Goal: Task Accomplishment & Management: Use online tool/utility

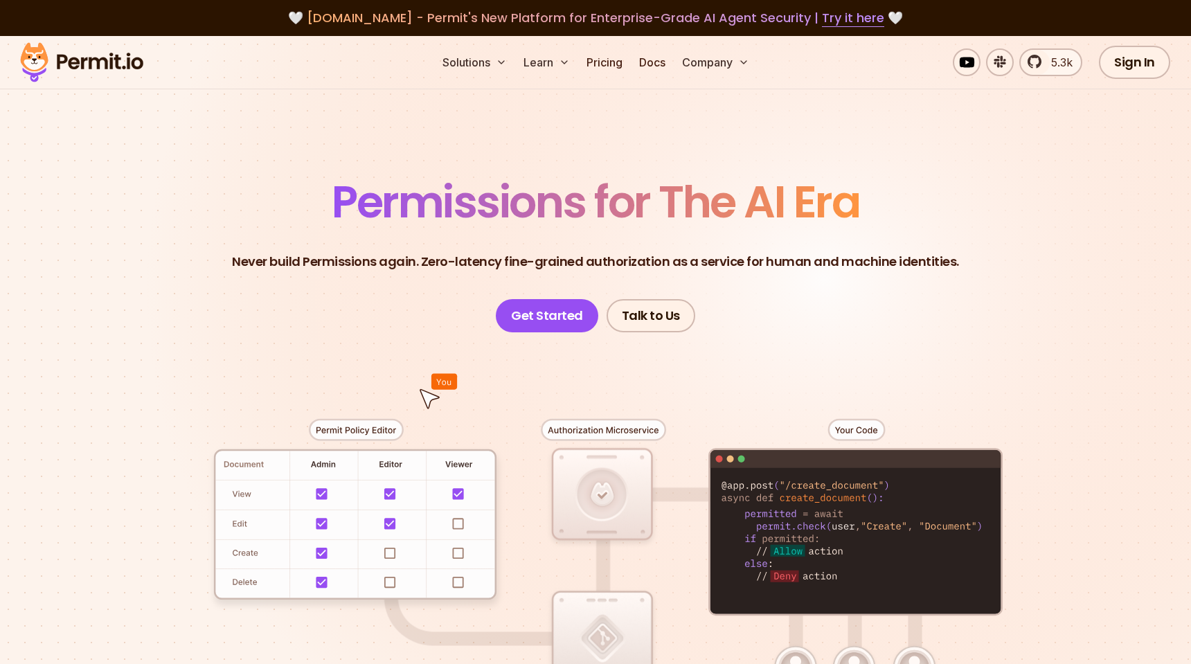
click at [596, 137] on section "Permissions for The AI Era Never build Permissions again. Zero-latency fine-gra…" at bounding box center [595, 493] width 1191 height 914
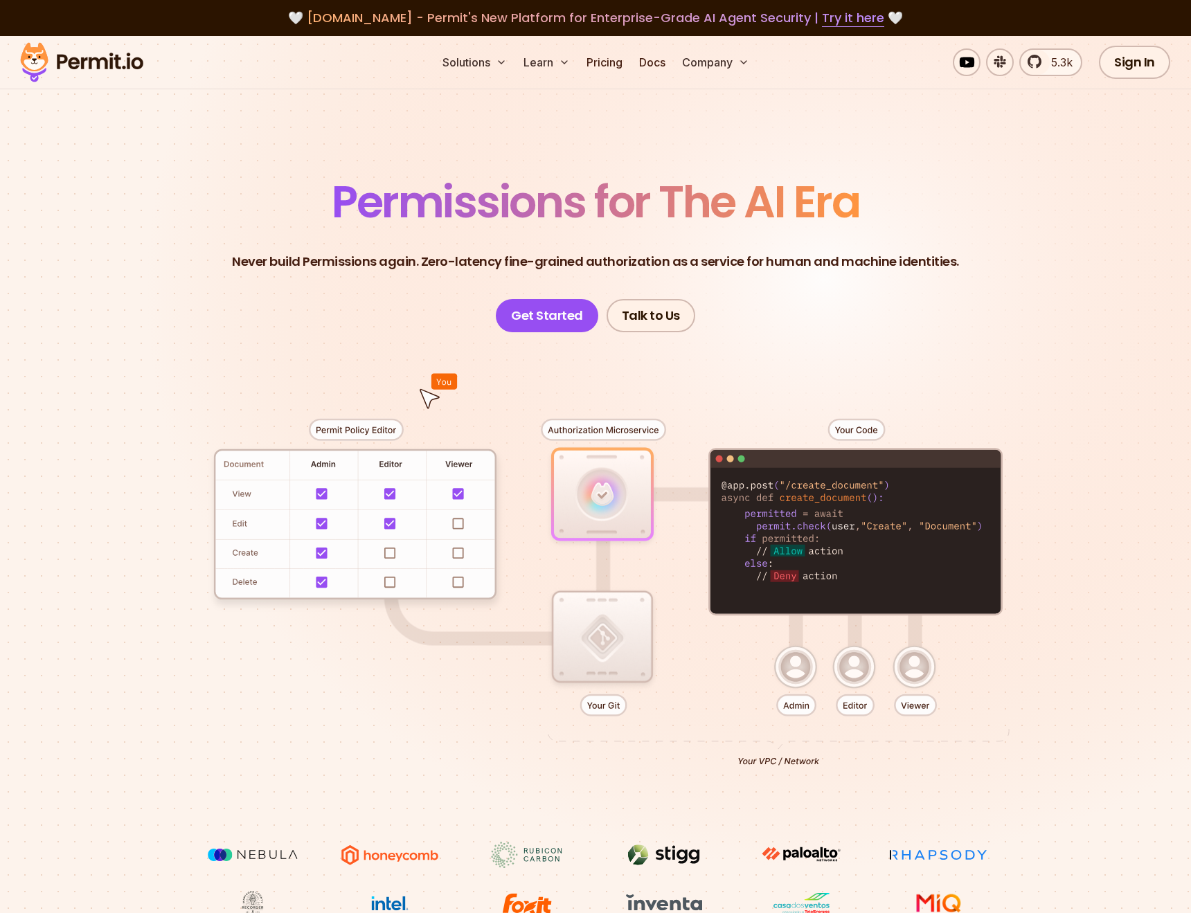
click at [342, 361] on div at bounding box center [595, 586] width 969 height 509
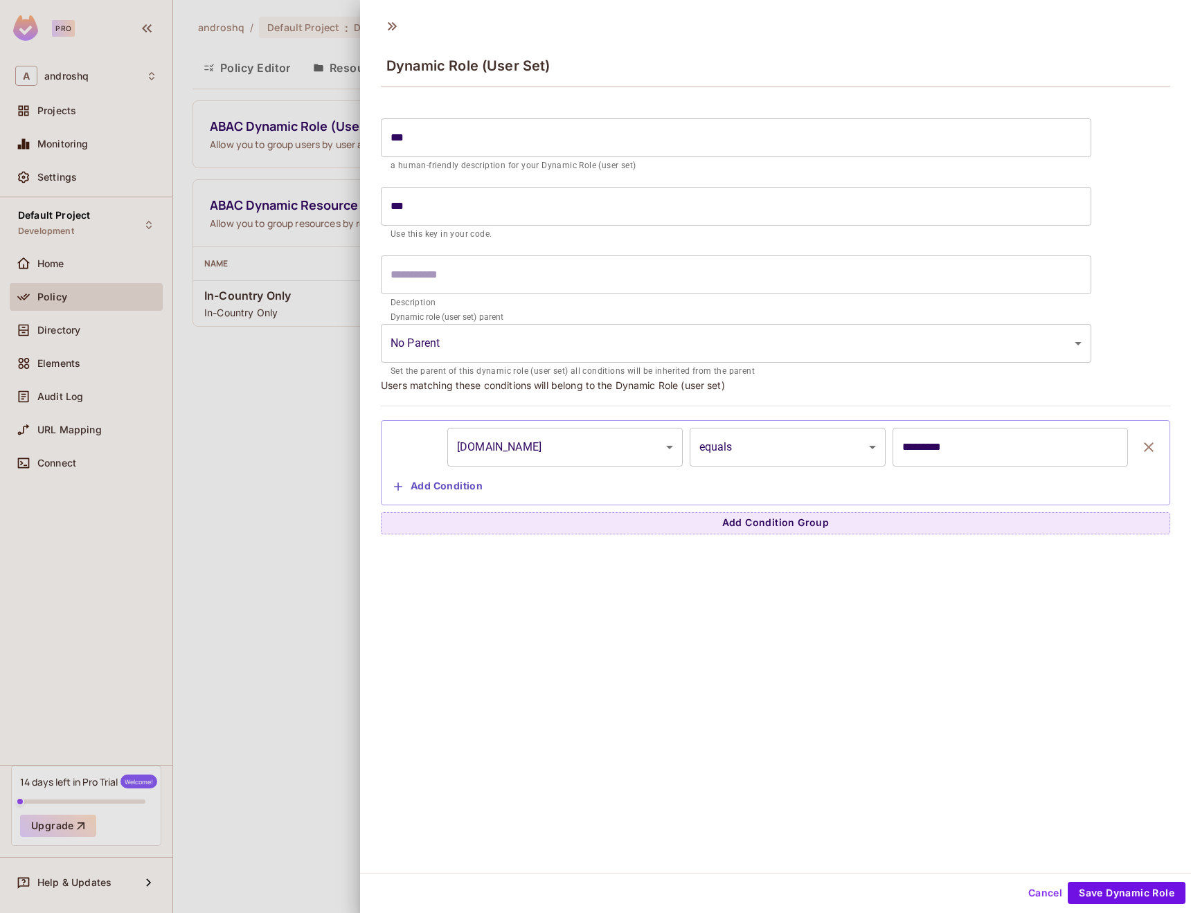
scroll to position [2, 0]
click at [505, 602] on div "**********" at bounding box center [775, 439] width 831 height 863
click at [329, 507] on div at bounding box center [595, 456] width 1191 height 913
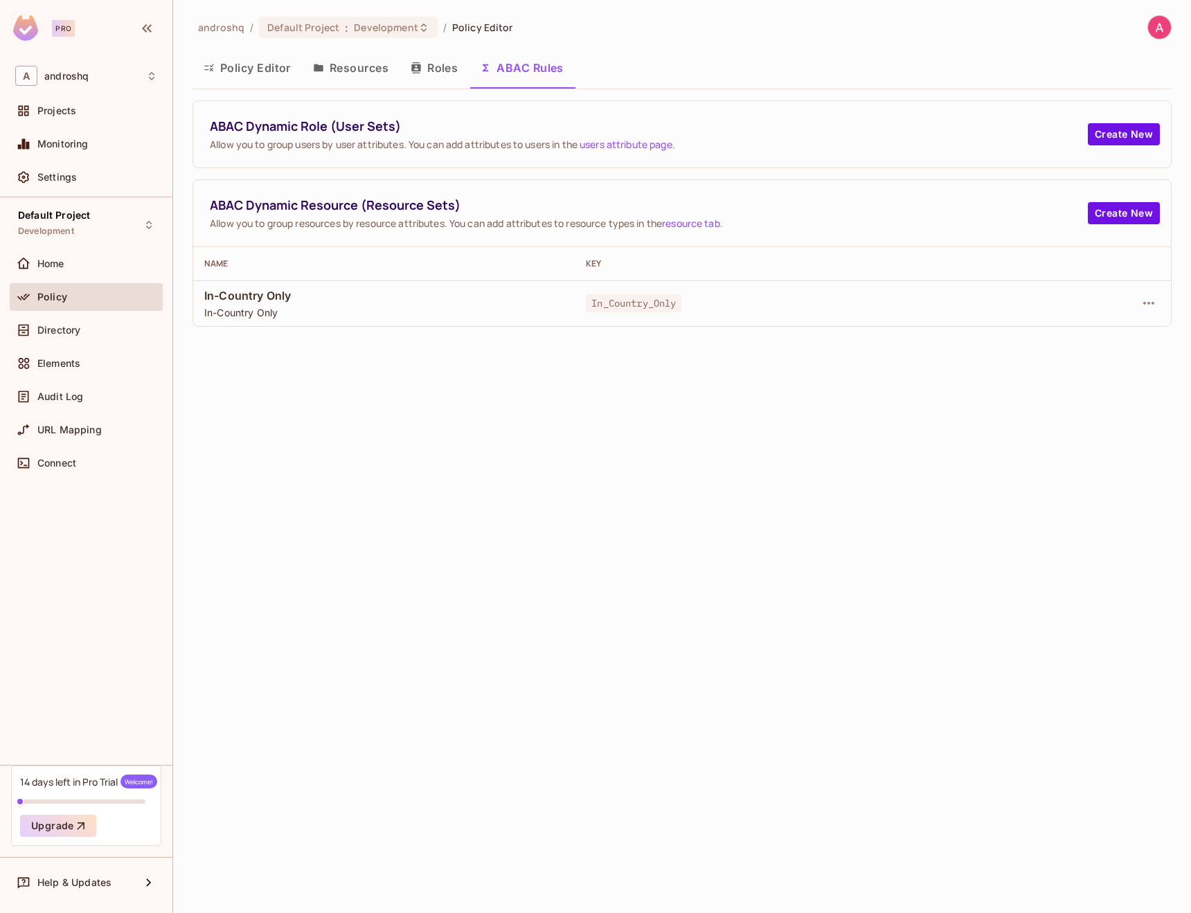
click at [250, 73] on button "Policy Editor" at bounding box center [246, 68] width 109 height 35
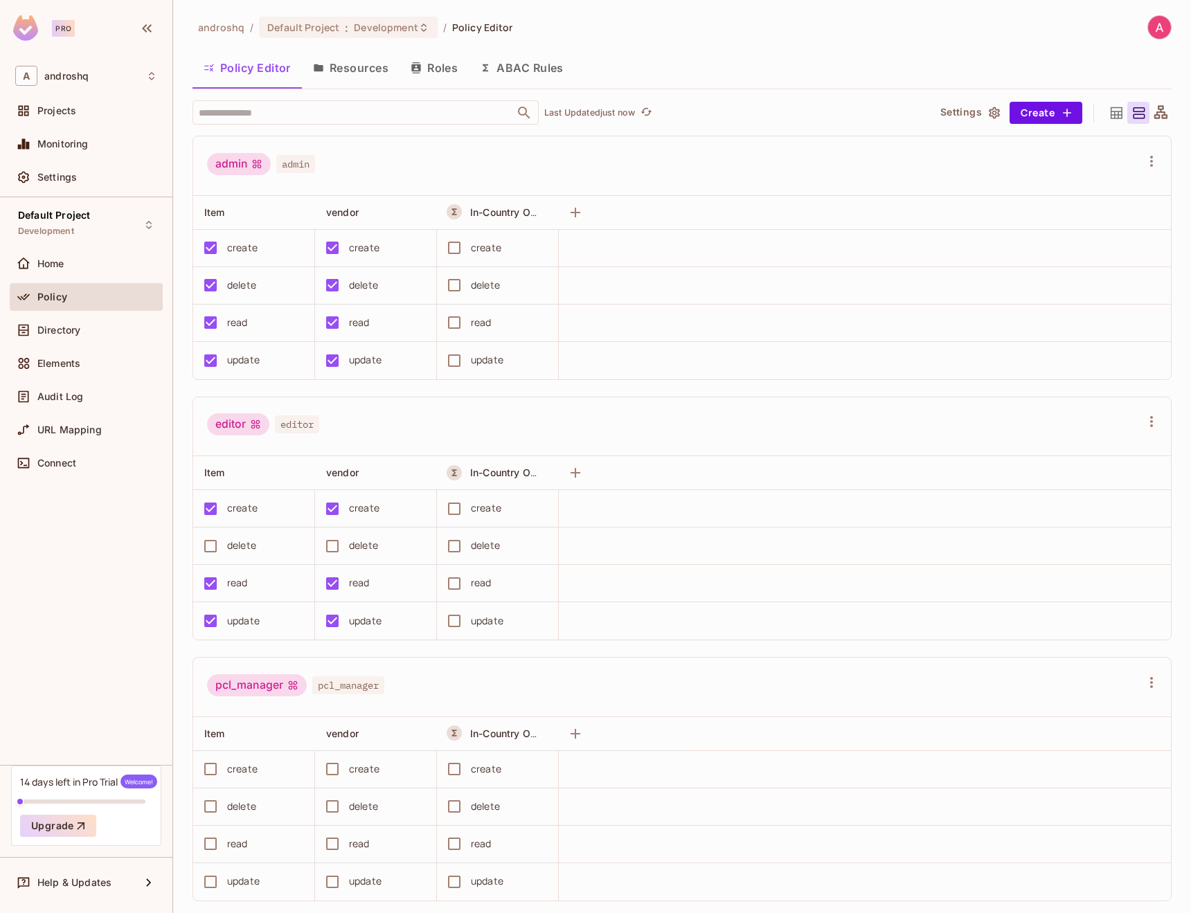
click at [971, 105] on button "Settings" at bounding box center [969, 113] width 69 height 22
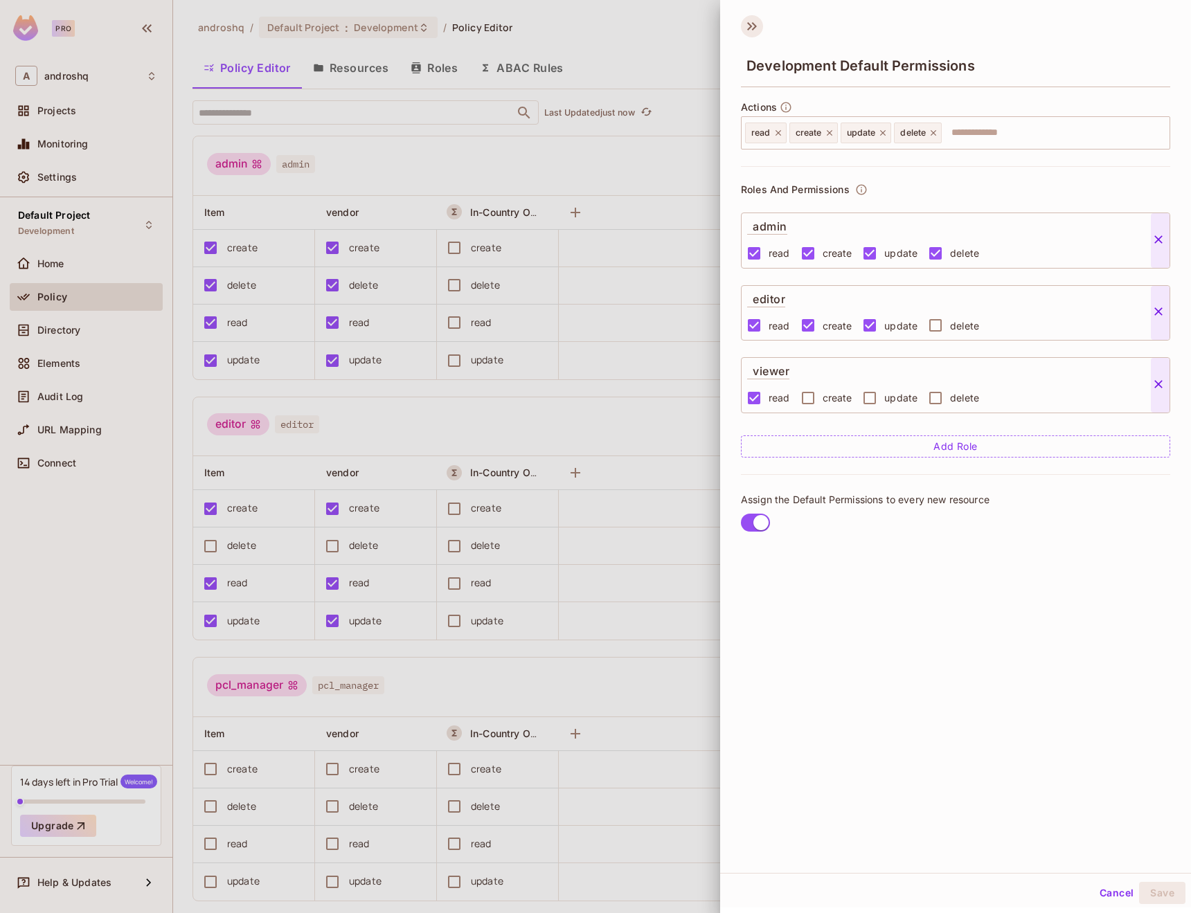
click at [754, 33] on icon at bounding box center [752, 26] width 22 height 22
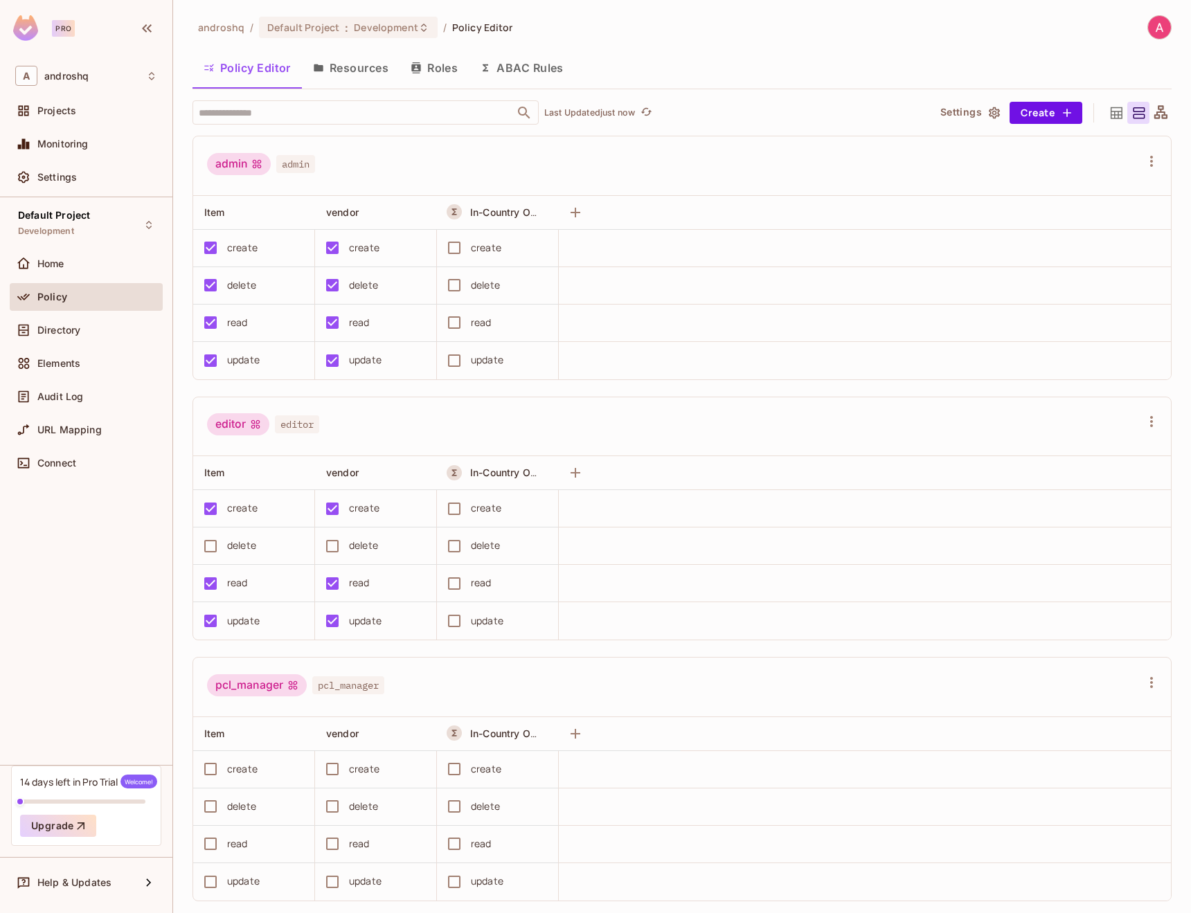
click at [1114, 113] on icon at bounding box center [1116, 113] width 12 height 12
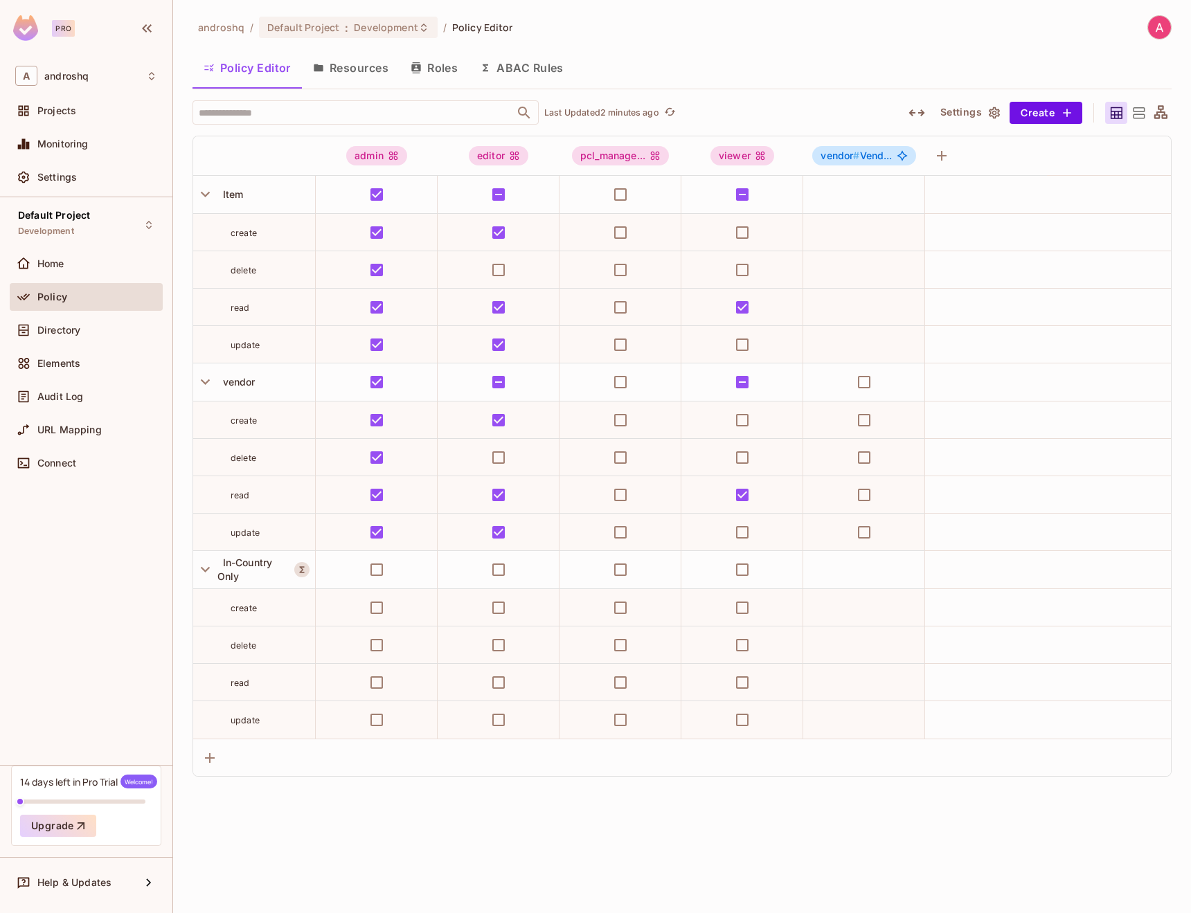
click at [1153, 109] on icon at bounding box center [1160, 113] width 17 height 17
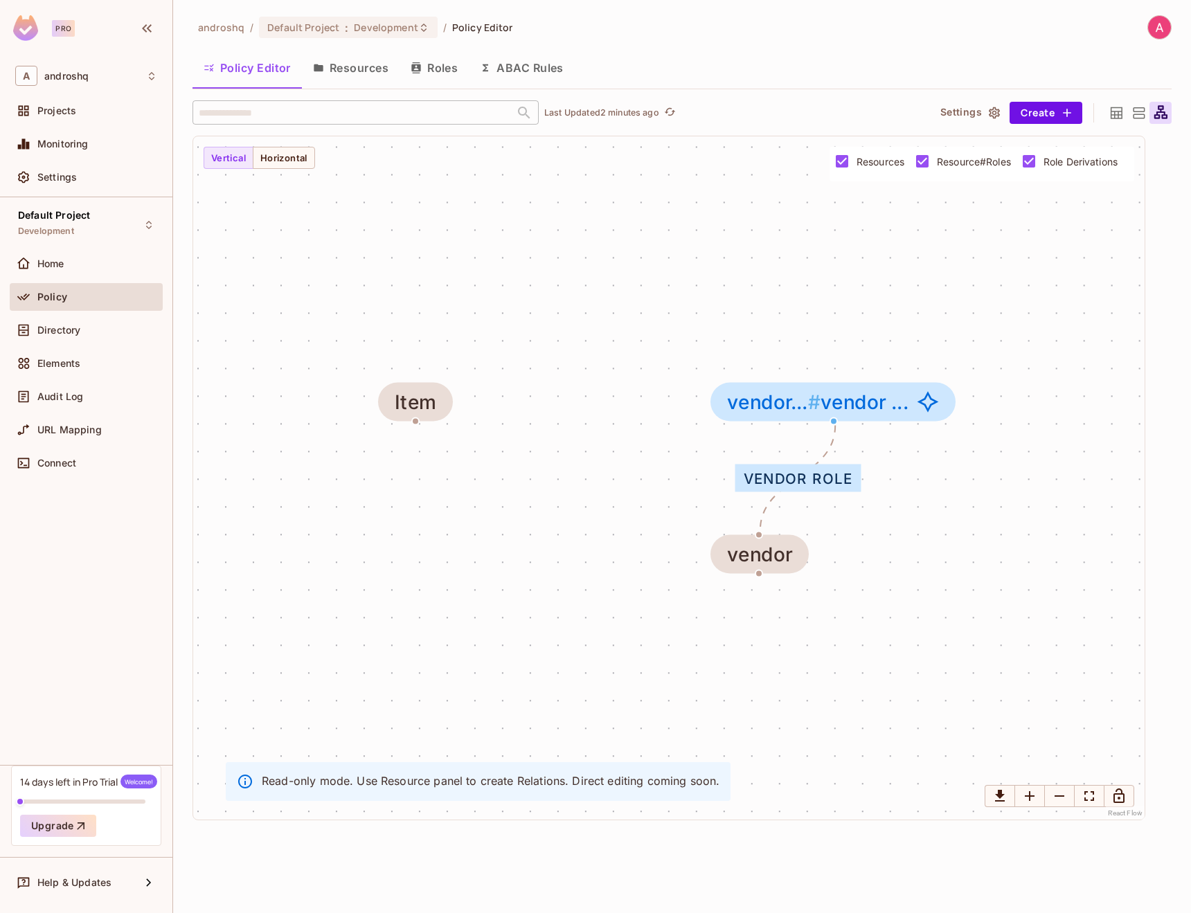
click at [1119, 114] on icon at bounding box center [1116, 113] width 17 height 17
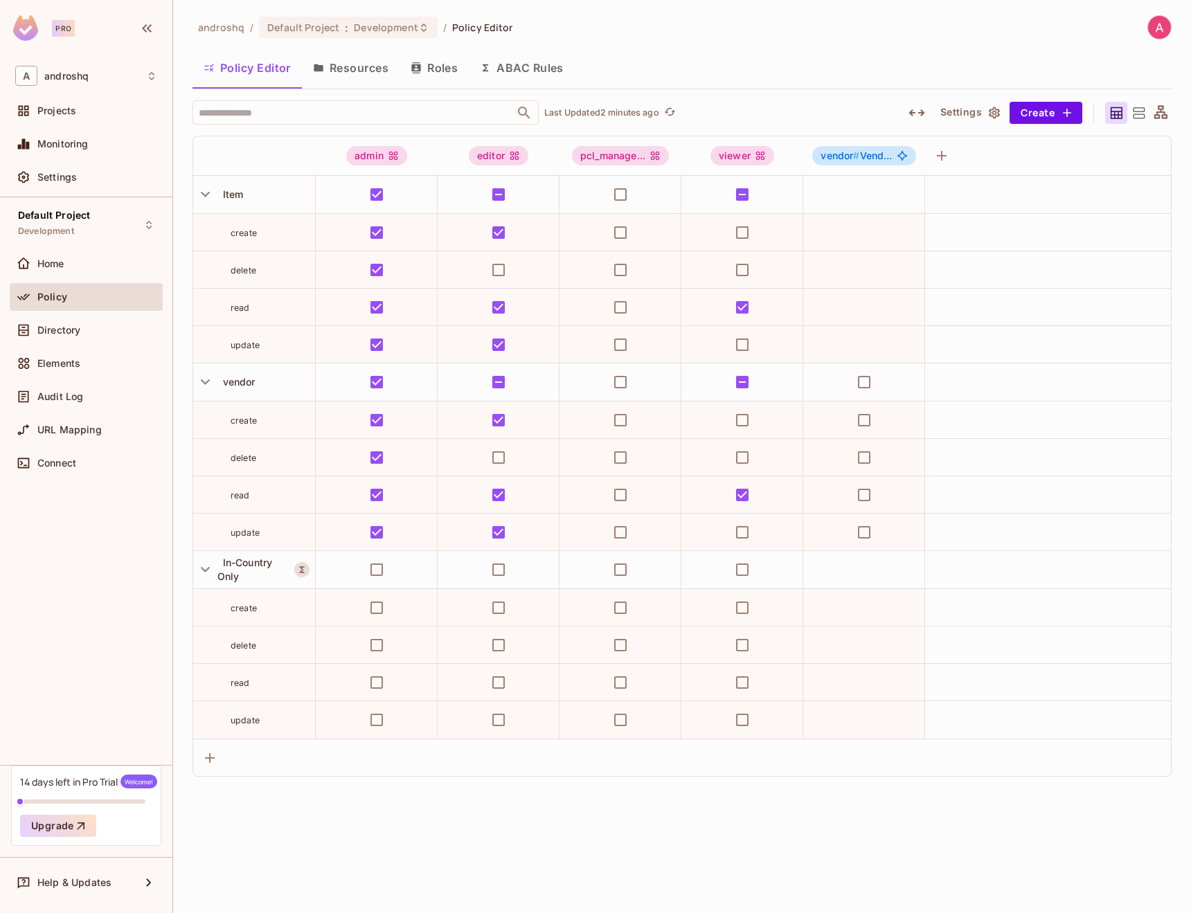
click at [844, 66] on div "Policy Editor Resources Roles ABAC Rules" at bounding box center [681, 68] width 979 height 35
click at [903, 158] on icon "vendor#VendorRole" at bounding box center [901, 155] width 10 height 10
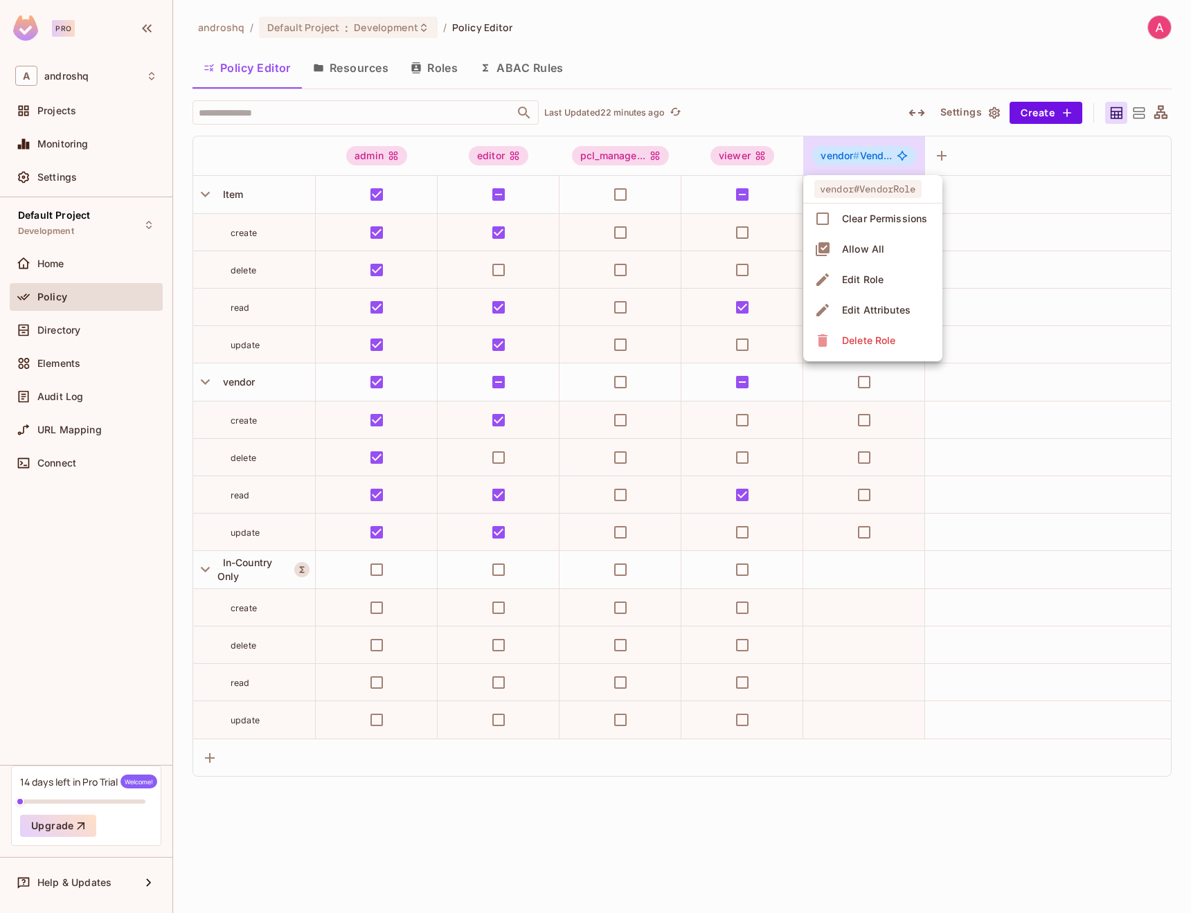
click at [501, 74] on div at bounding box center [595, 456] width 1191 height 913
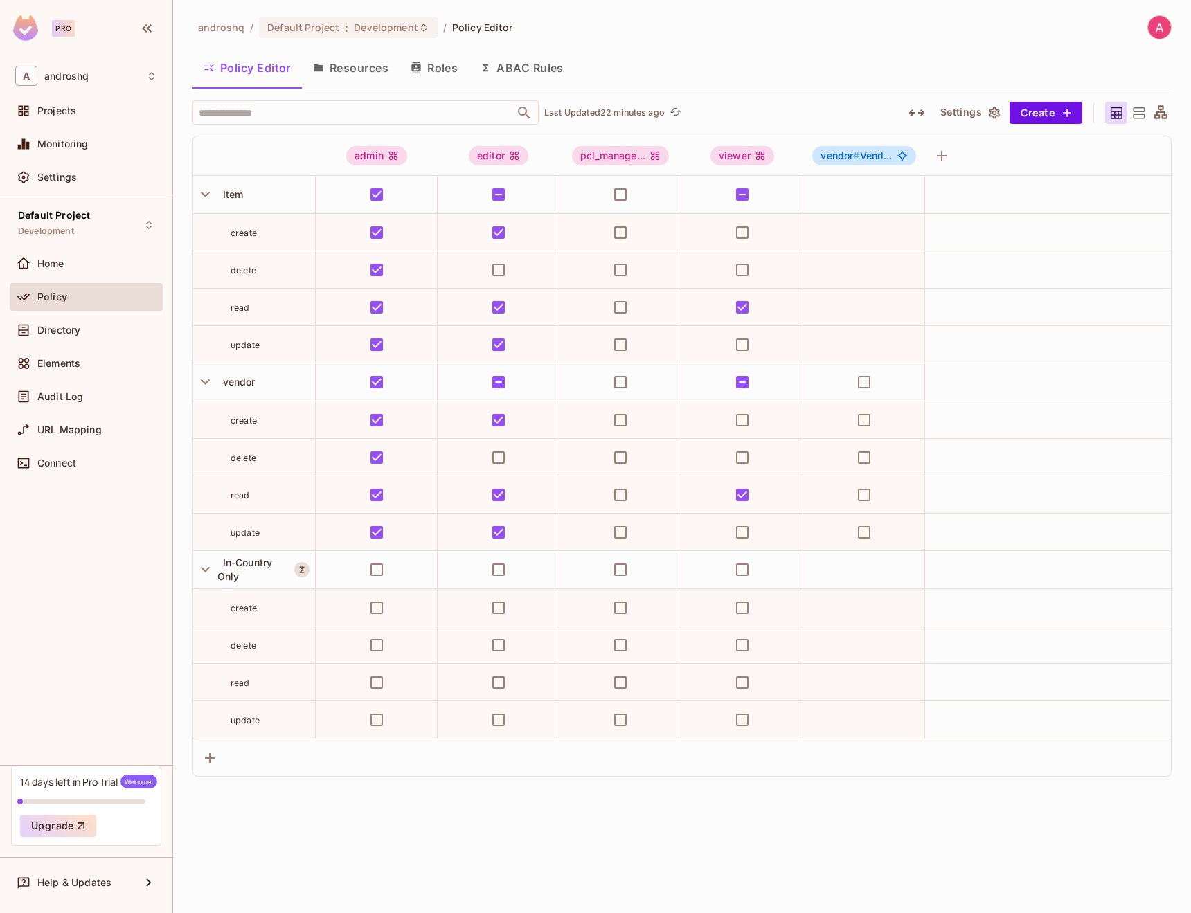
click at [501, 74] on div at bounding box center [595, 456] width 1191 height 913
click at [521, 62] on button "ABAC Rules" at bounding box center [522, 68] width 106 height 35
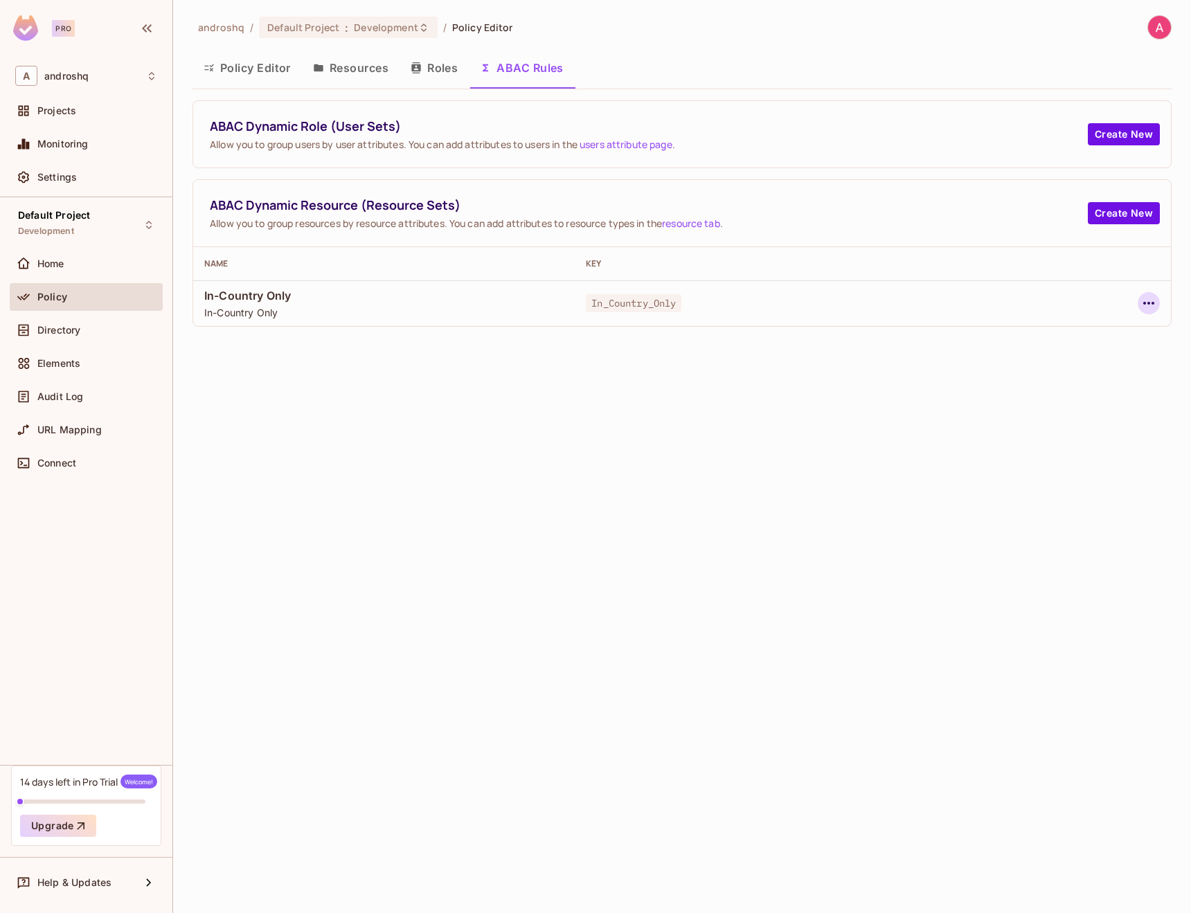
click at [1139, 305] on button "button" at bounding box center [1148, 303] width 22 height 22
click at [1025, 356] on div "Edit Dynamic Resource (Resource Set)" at bounding box center [1029, 359] width 181 height 14
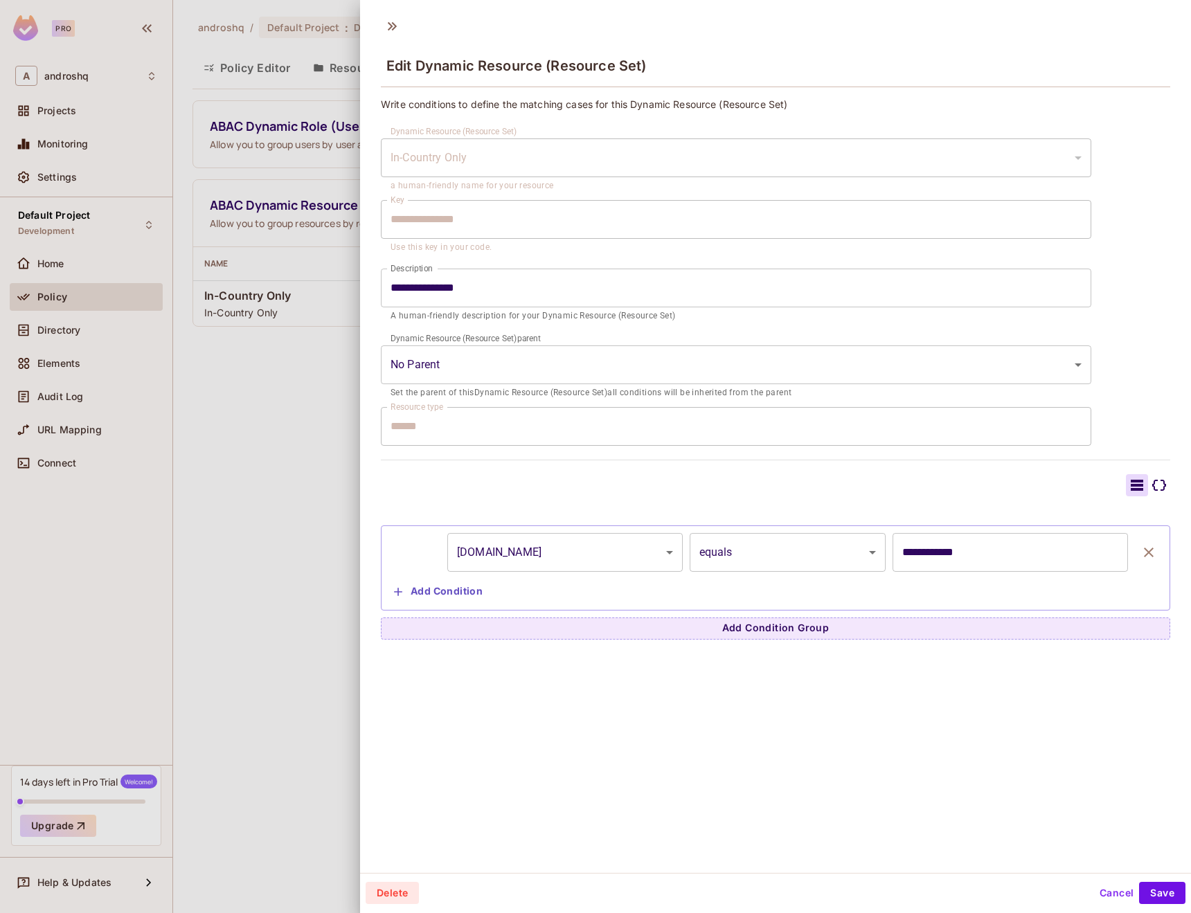
click at [1150, 475] on div at bounding box center [1159, 485] width 22 height 22
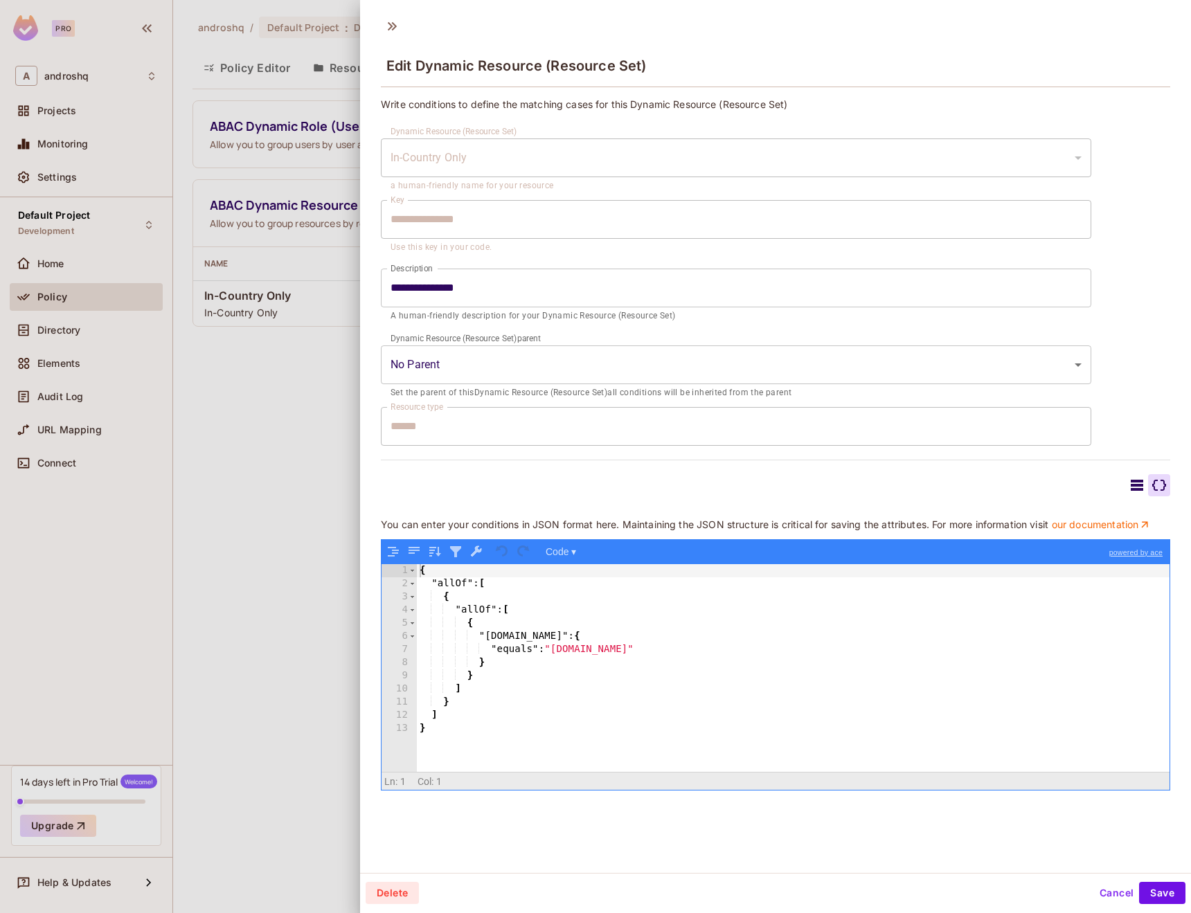
click at [1136, 481] on icon at bounding box center [1136, 485] width 12 height 11
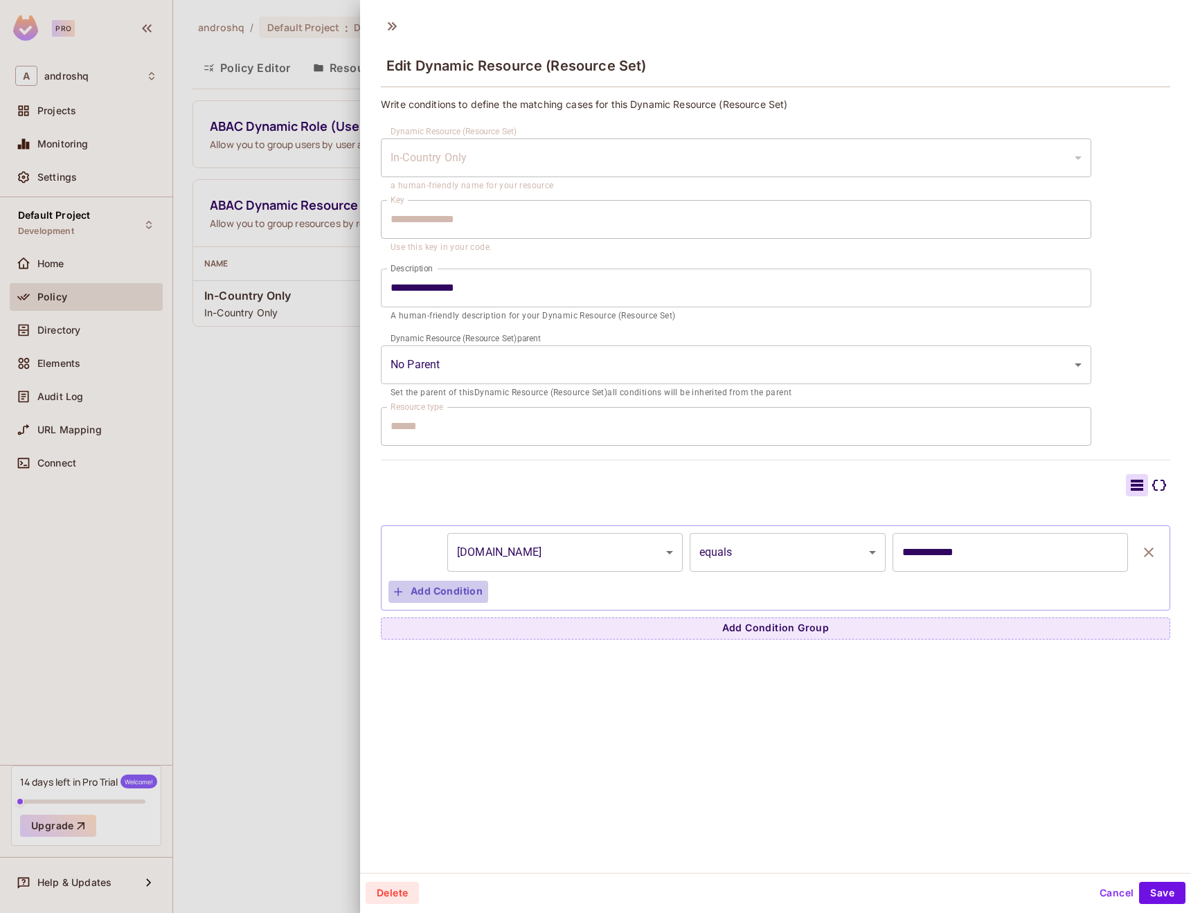
click at [472, 588] on button "Add Condition" at bounding box center [438, 592] width 100 height 22
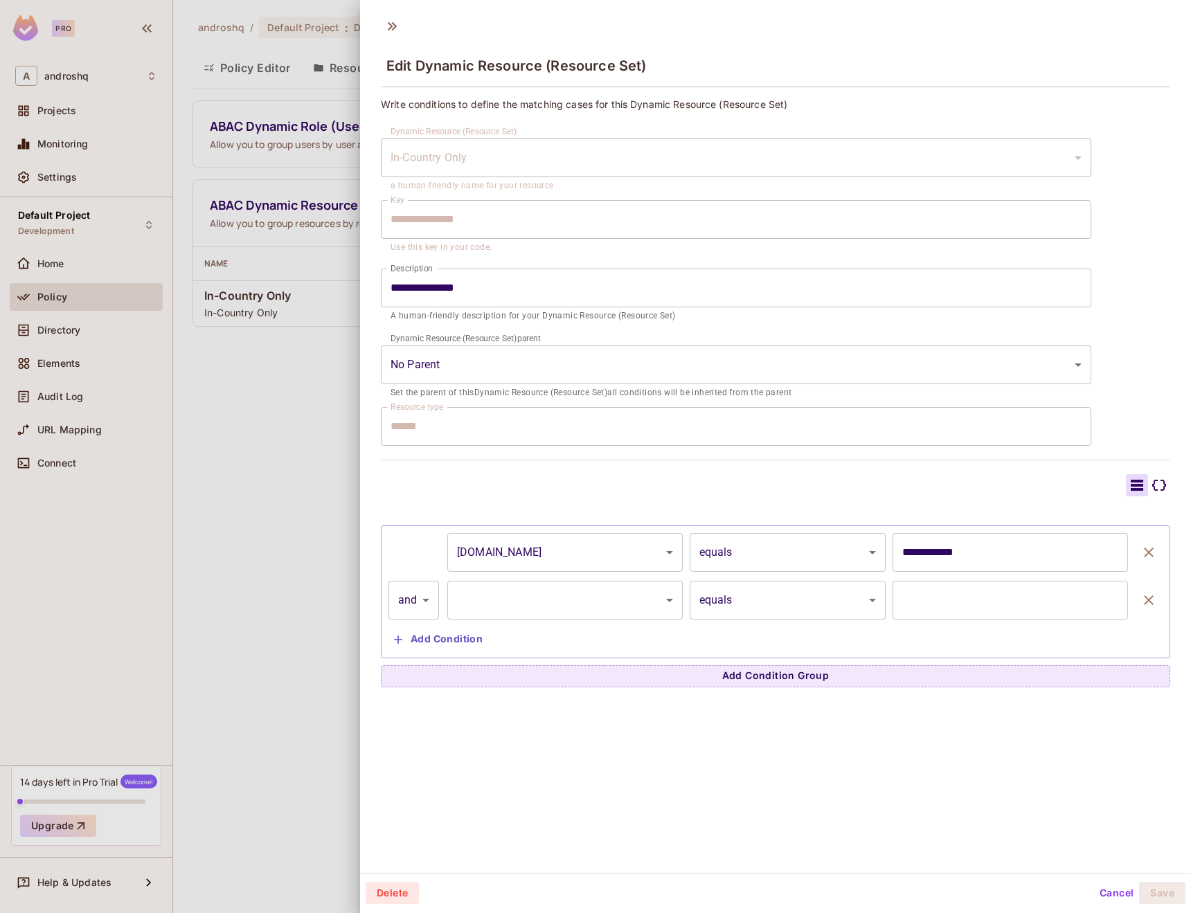
click at [604, 596] on body "**********" at bounding box center [595, 456] width 1191 height 913
click at [559, 631] on li "resource.country" at bounding box center [564, 634] width 235 height 25
type input "**********"
click at [921, 586] on input "text" at bounding box center [1009, 600] width 235 height 39
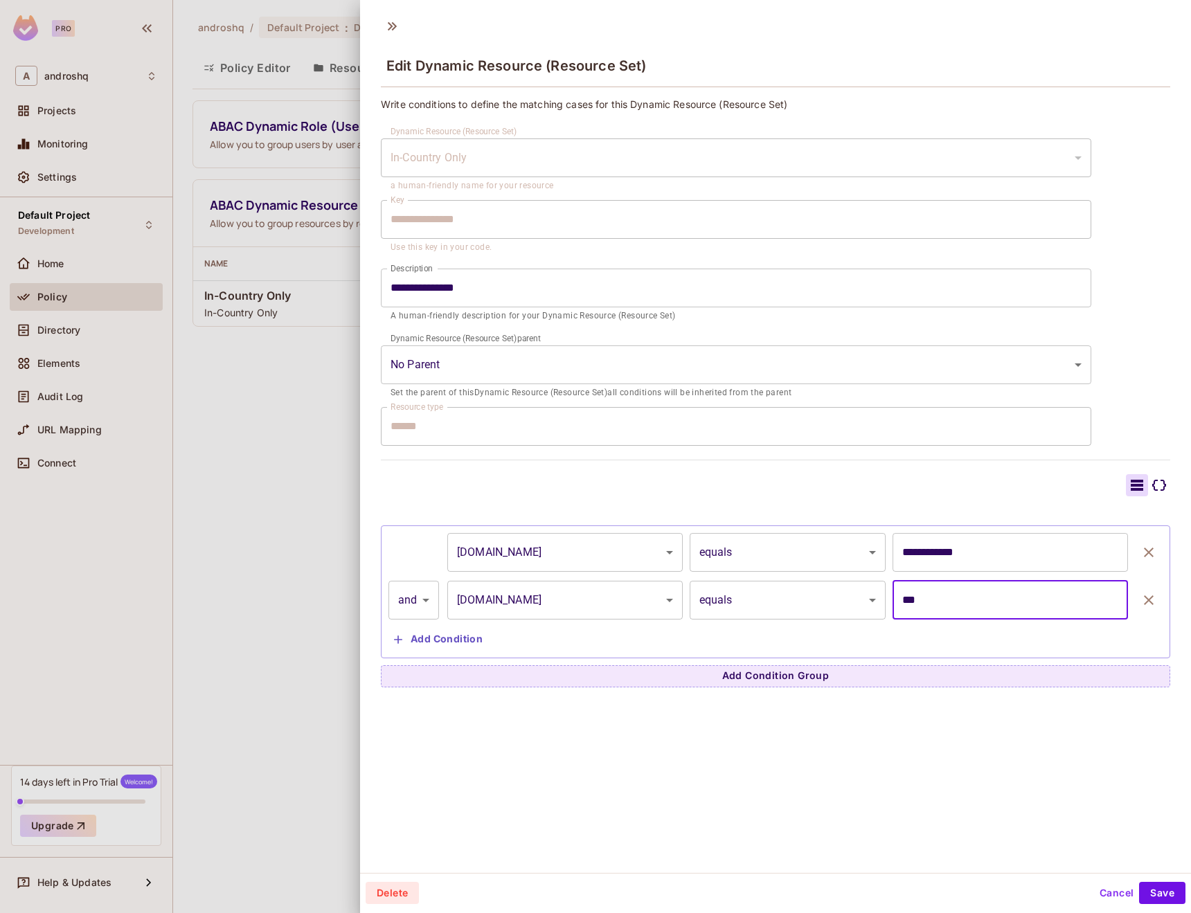
type input "***"
click at [1155, 487] on icon at bounding box center [1159, 485] width 14 height 11
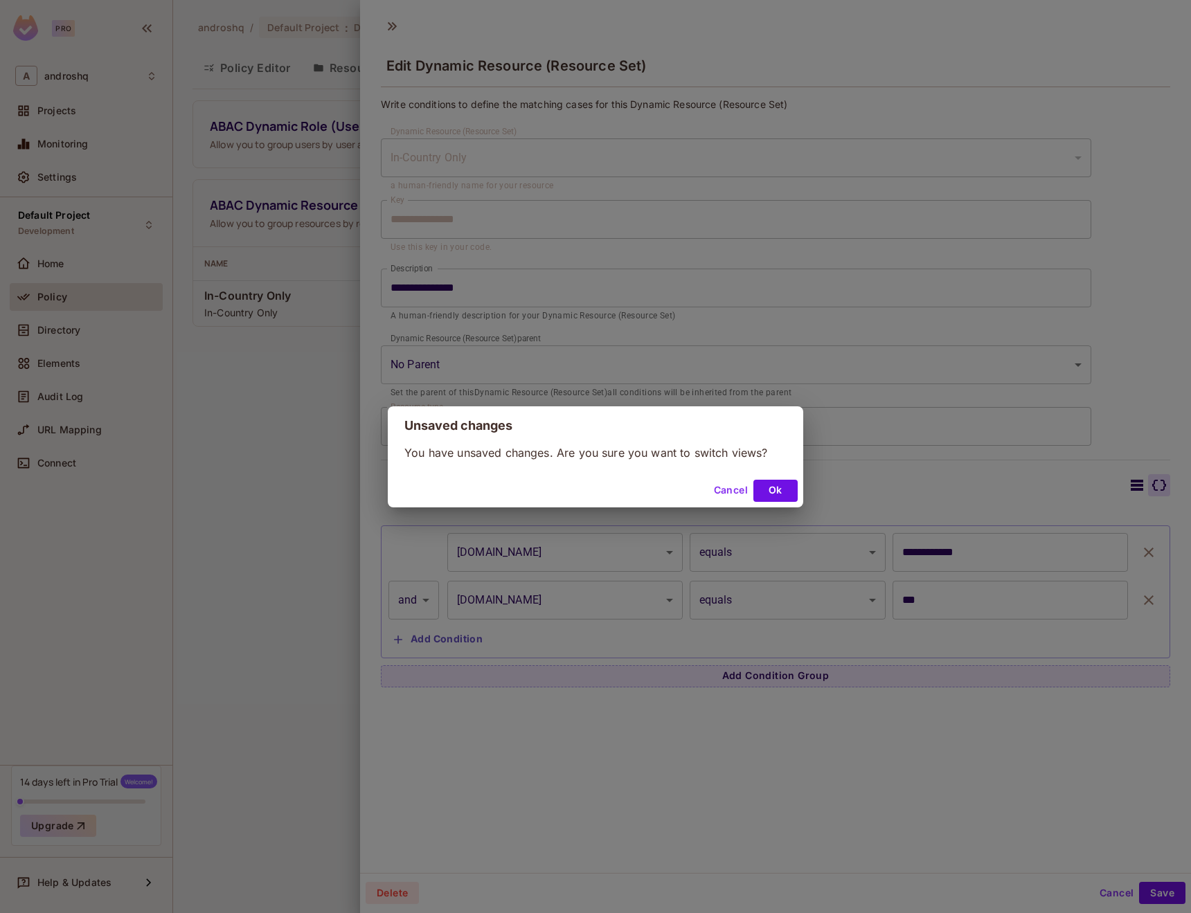
click at [721, 505] on div "Cancel Ok" at bounding box center [595, 490] width 415 height 33
click at [741, 496] on button "Cancel" at bounding box center [730, 491] width 45 height 22
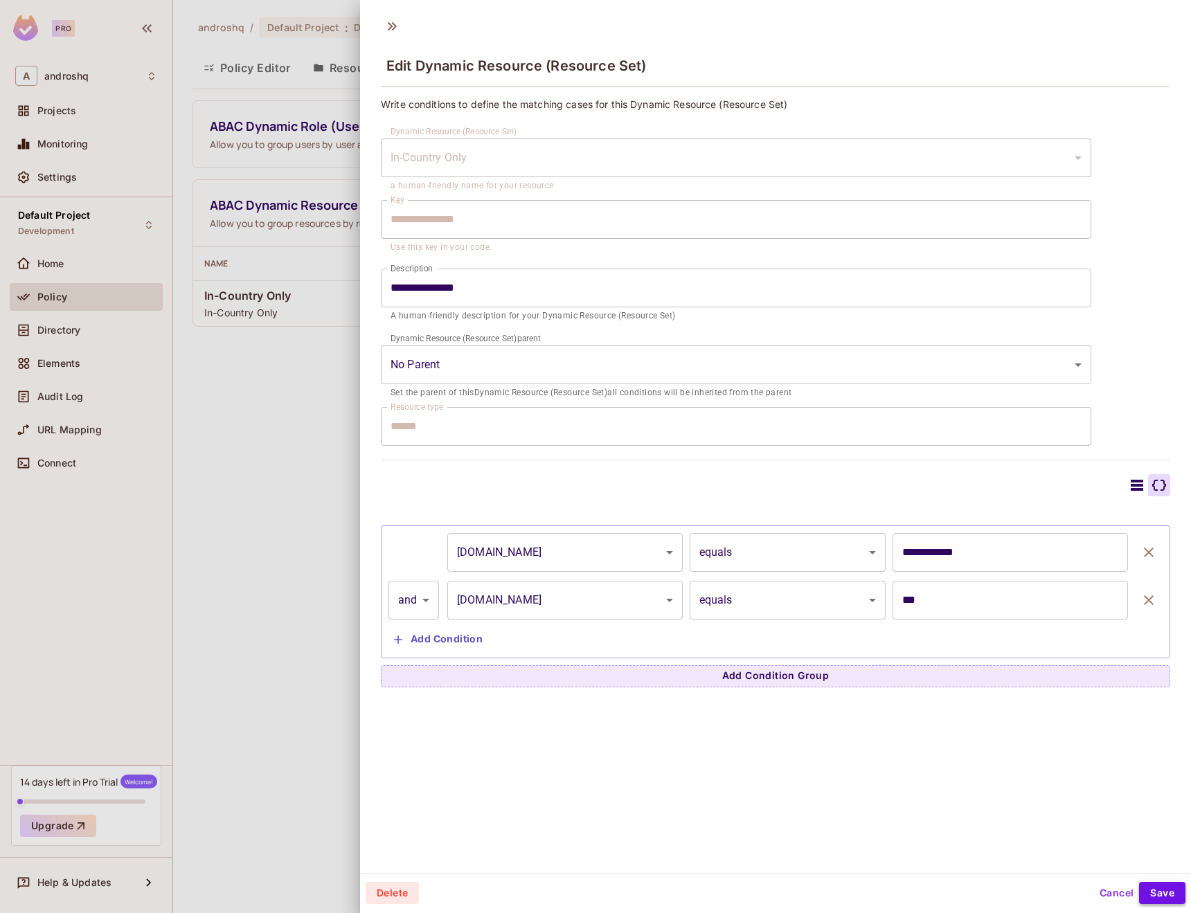
click at [1171, 890] on button "Save" at bounding box center [1162, 893] width 46 height 22
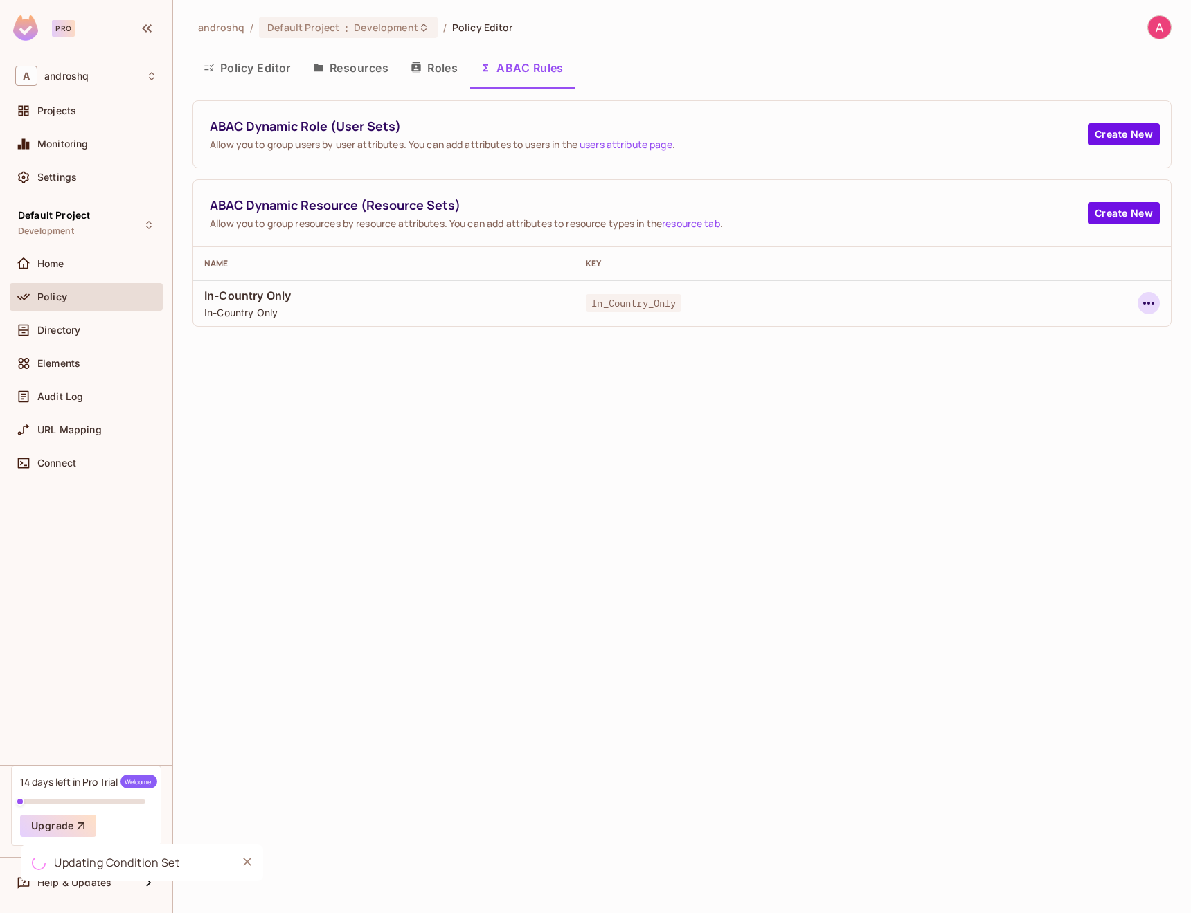
click at [1149, 306] on icon "button" at bounding box center [1148, 303] width 17 height 17
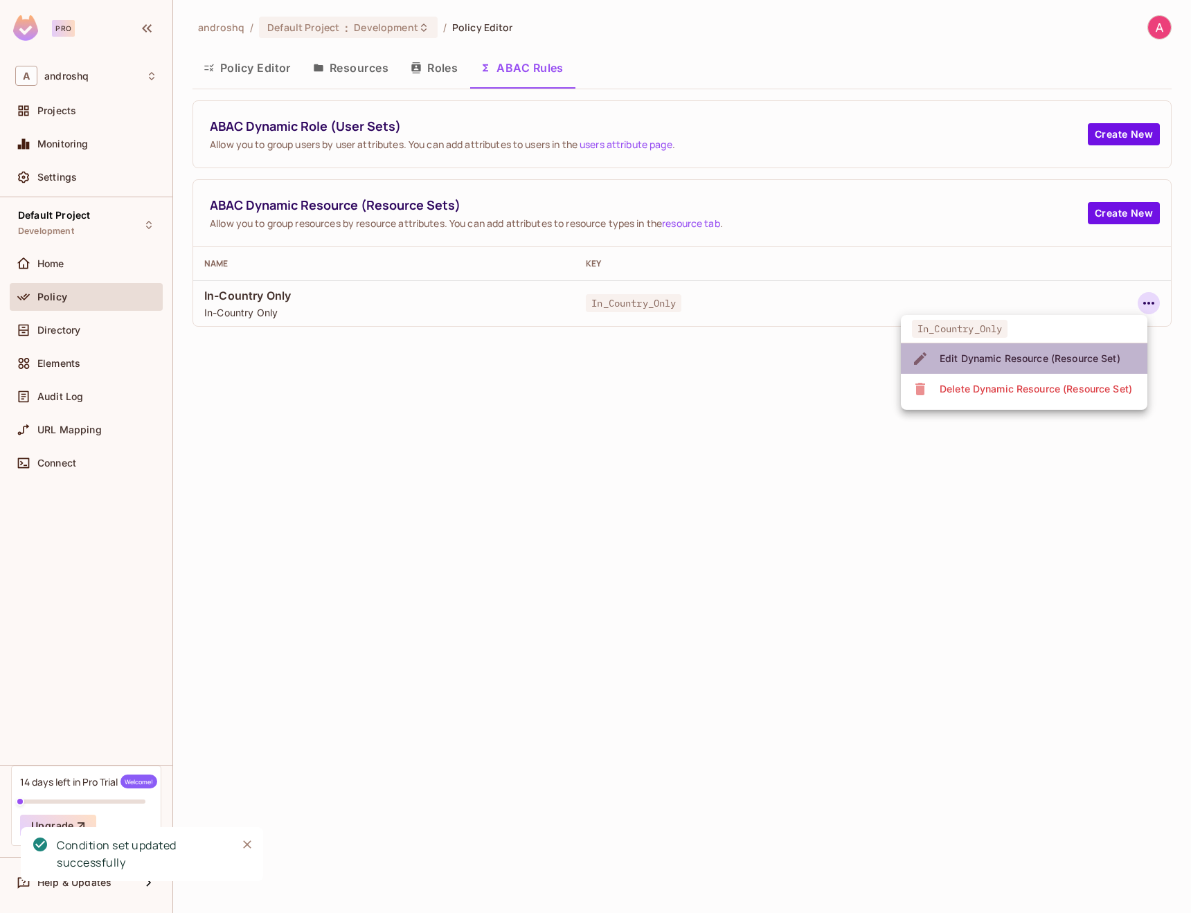
click at [1096, 349] on span "Edit Dynamic Resource (Resource Set)" at bounding box center [1029, 359] width 189 height 22
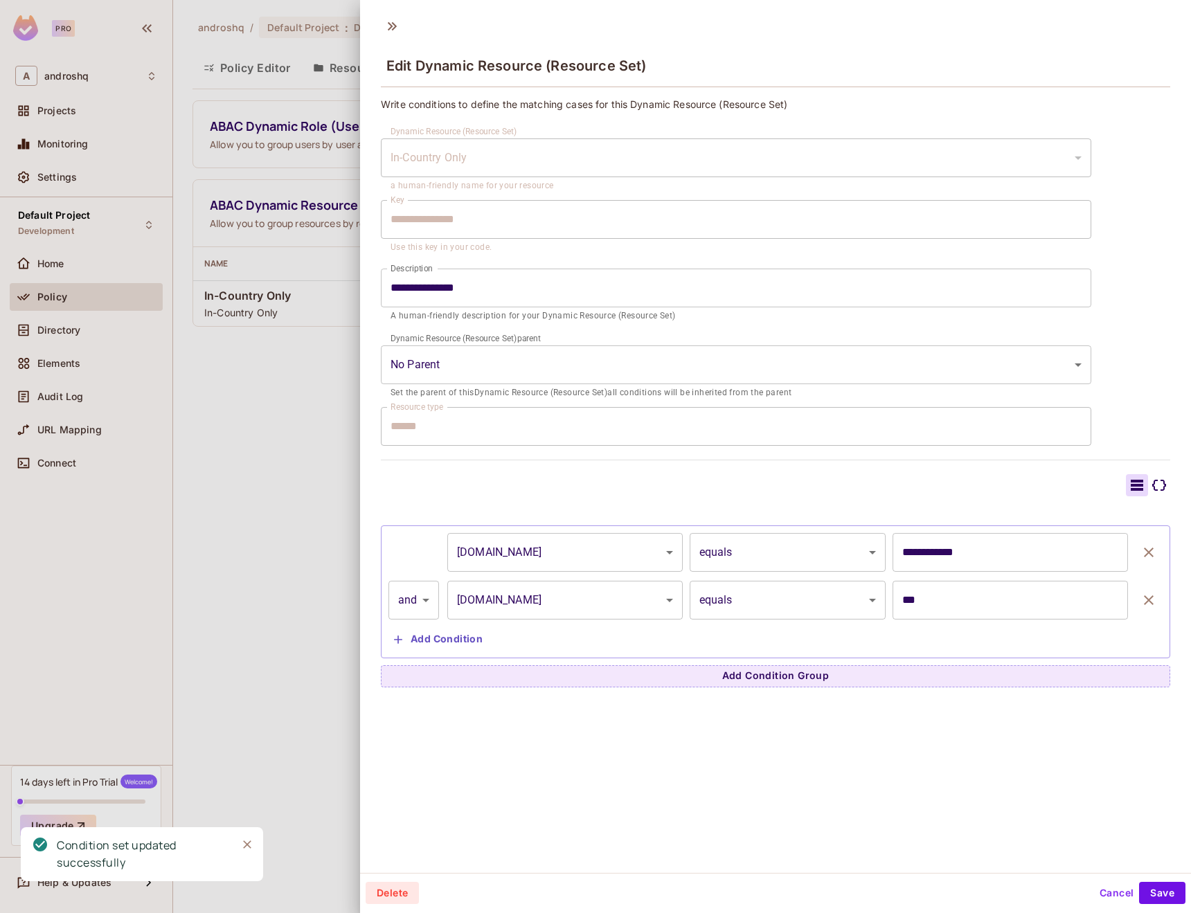
click at [1159, 477] on icon at bounding box center [1158, 485] width 17 height 17
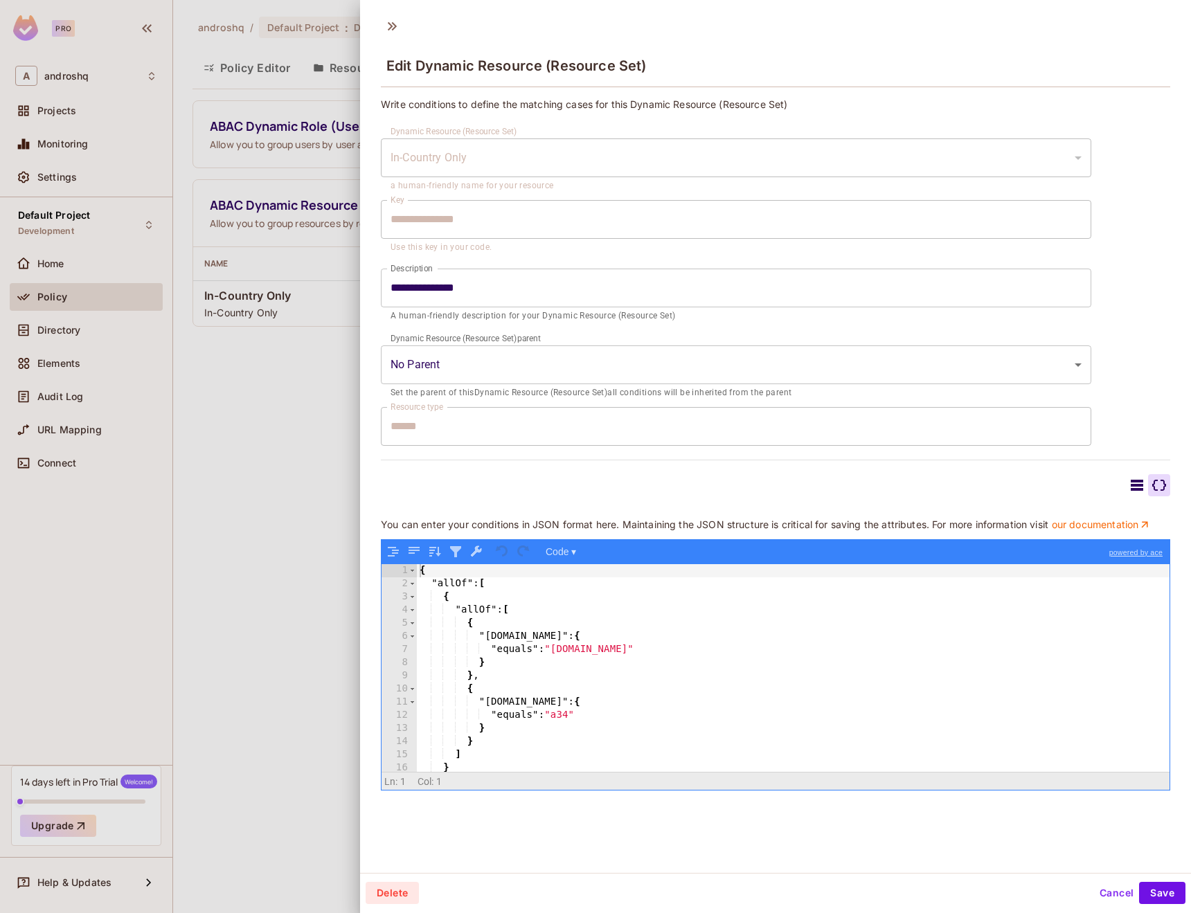
click at [714, 688] on div "{ "allOf" : [ { "allOf" : [ { "resource.country" : { "equals" : "user.country" …" at bounding box center [793, 681] width 752 height 234
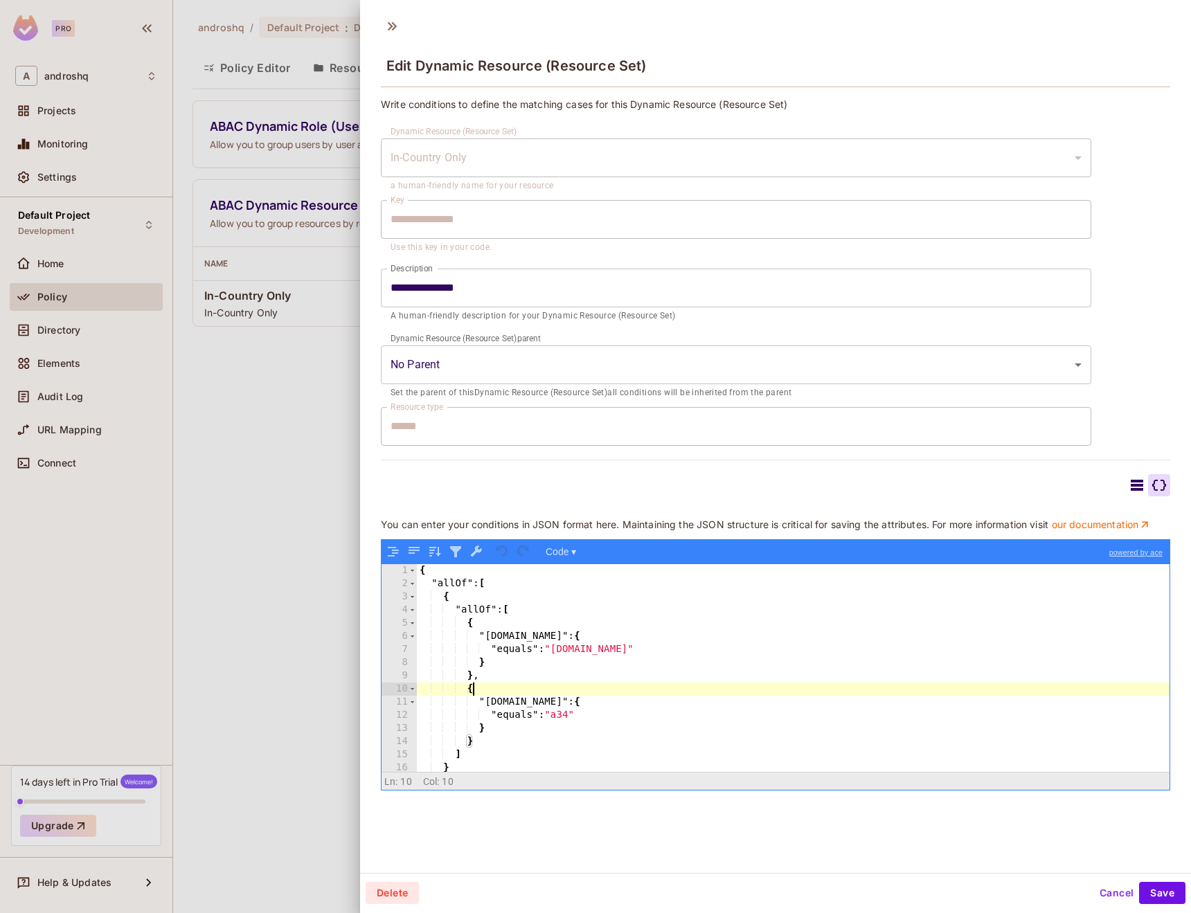
click at [714, 688] on div "{ "allOf" : [ { "allOf" : [ { "resource.country" : { "equals" : "user.country" …" at bounding box center [793, 681] width 752 height 234
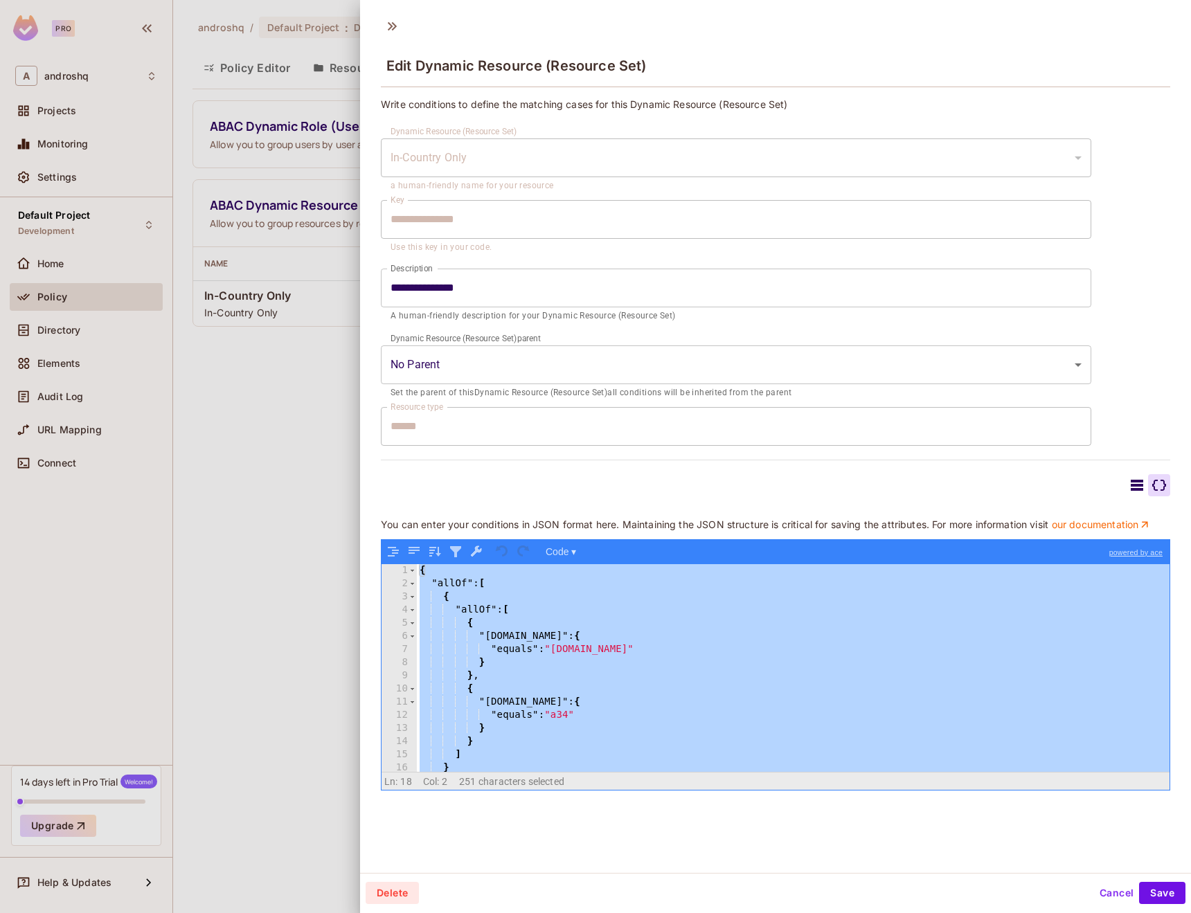
click at [652, 651] on div "{ "allOf" : [ { "allOf" : [ { "resource.country" : { "equals" : "user.country" …" at bounding box center [793, 681] width 752 height 234
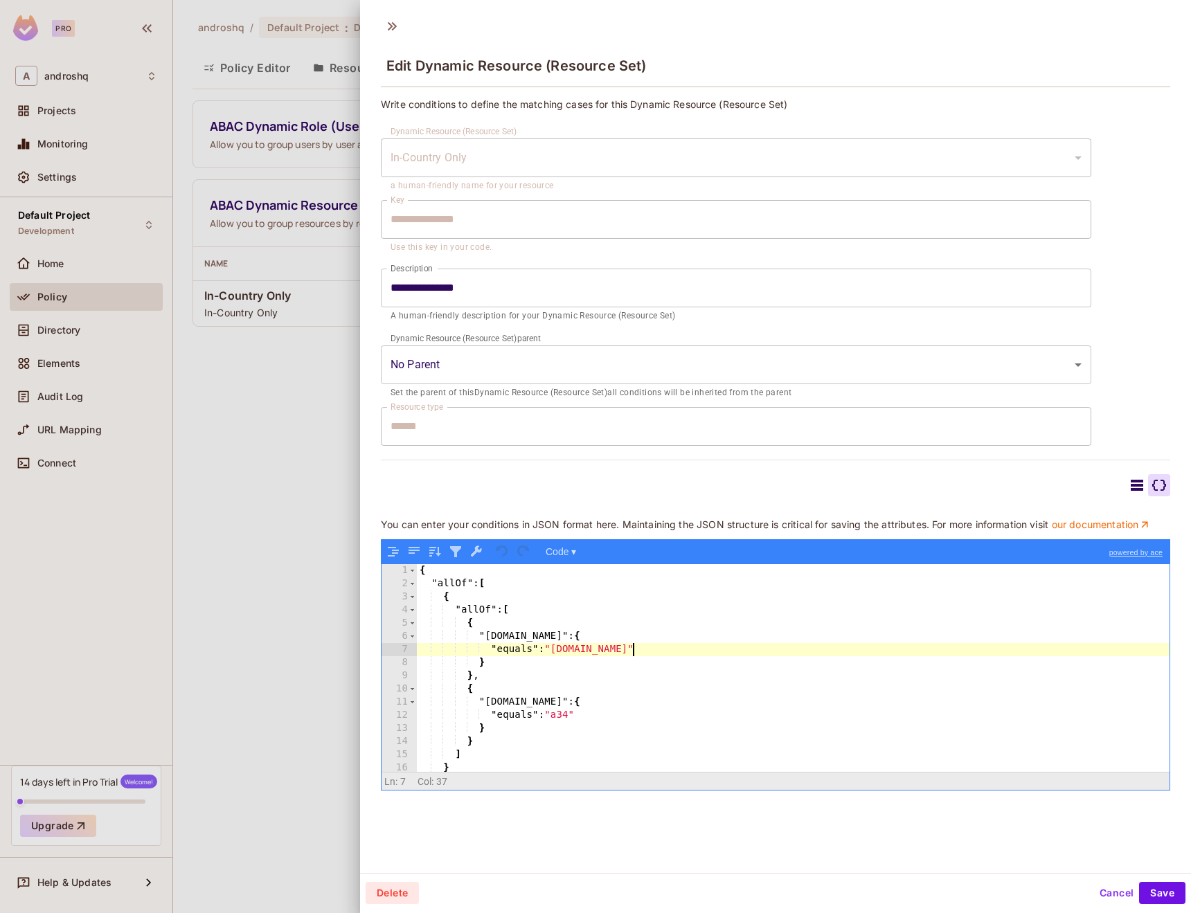
click at [563, 685] on div "{ "allOf" : [ { "allOf" : [ { "resource.country" : { "equals" : "user.country" …" at bounding box center [793, 681] width 752 height 234
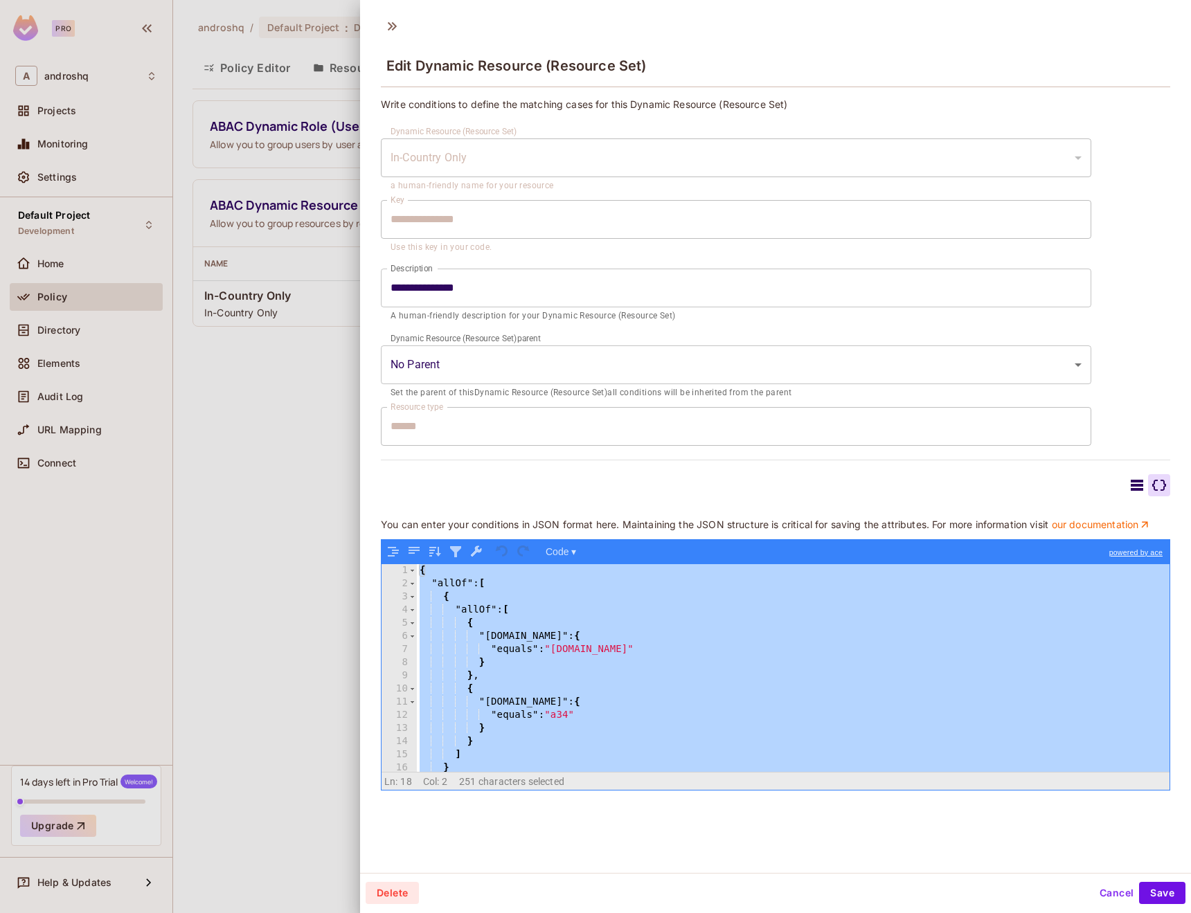
click at [1112, 552] on link "powered by ace" at bounding box center [1135, 552] width 67 height 25
click at [773, 686] on div "{ "allOf" : [ { "allOf" : [ { "resource.country" : { "equals" : "user.country" …" at bounding box center [793, 681] width 752 height 234
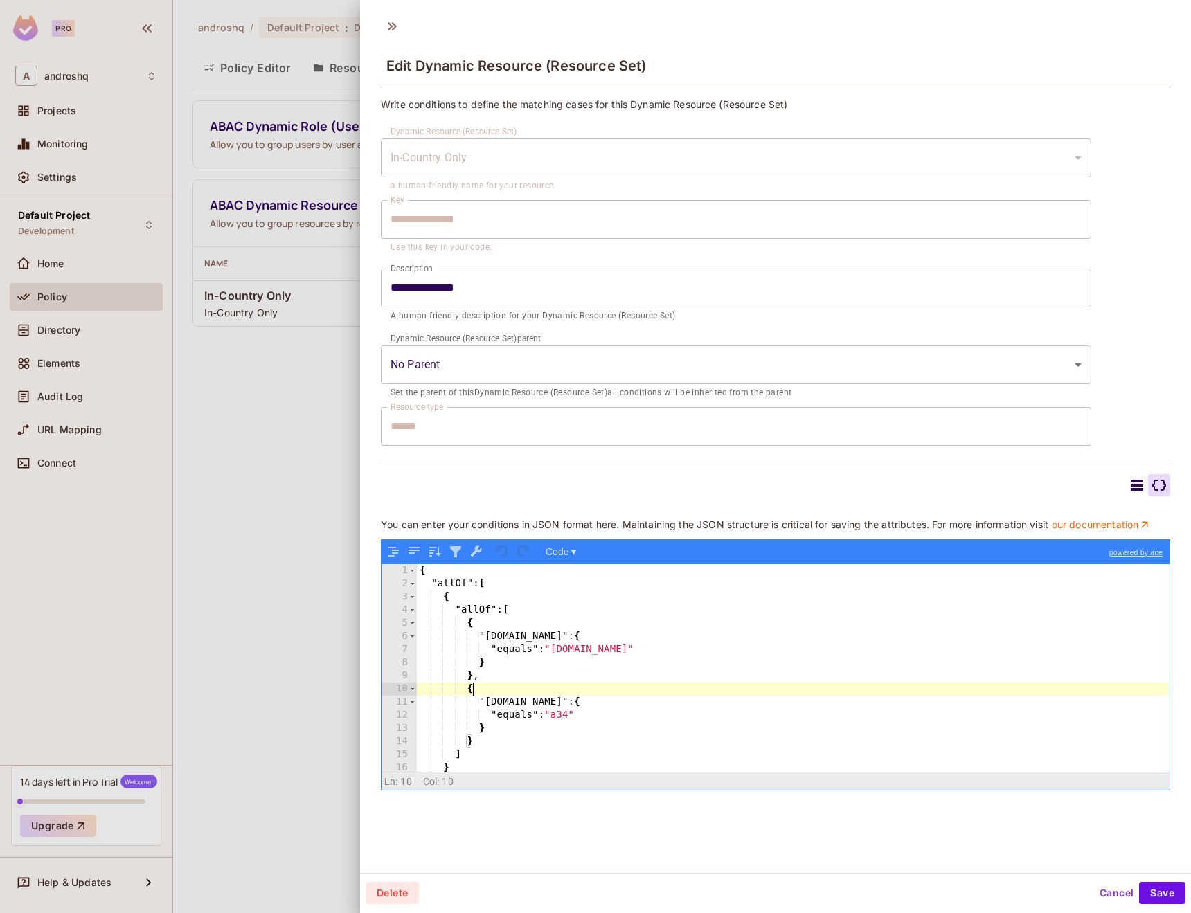
click at [732, 694] on div "{ "allOf" : [ { "allOf" : [ { "resource.country" : { "equals" : "user.country" …" at bounding box center [793, 681] width 752 height 234
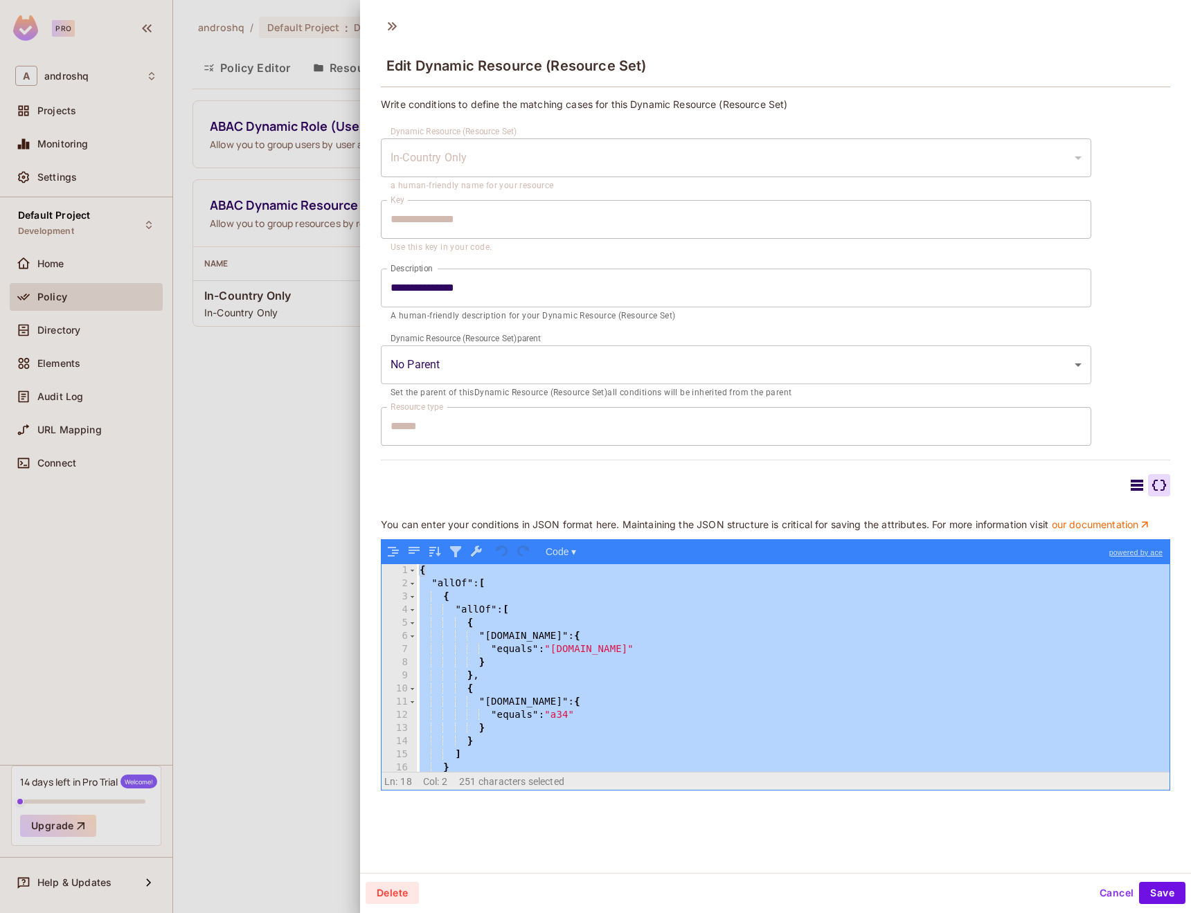
click at [618, 448] on div "**********" at bounding box center [775, 444] width 789 height 693
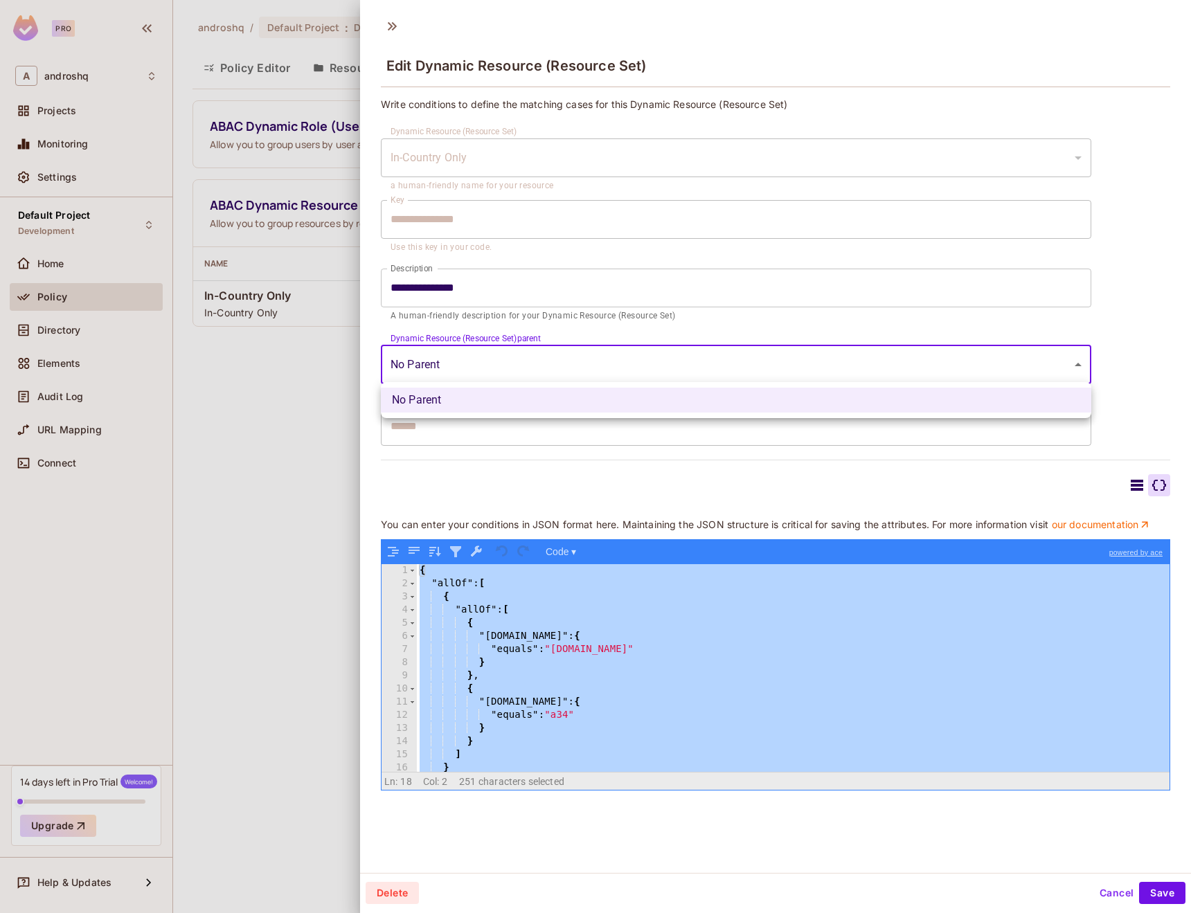
click at [530, 350] on body "**********" at bounding box center [595, 456] width 1191 height 913
click at [566, 469] on div at bounding box center [595, 456] width 1191 height 913
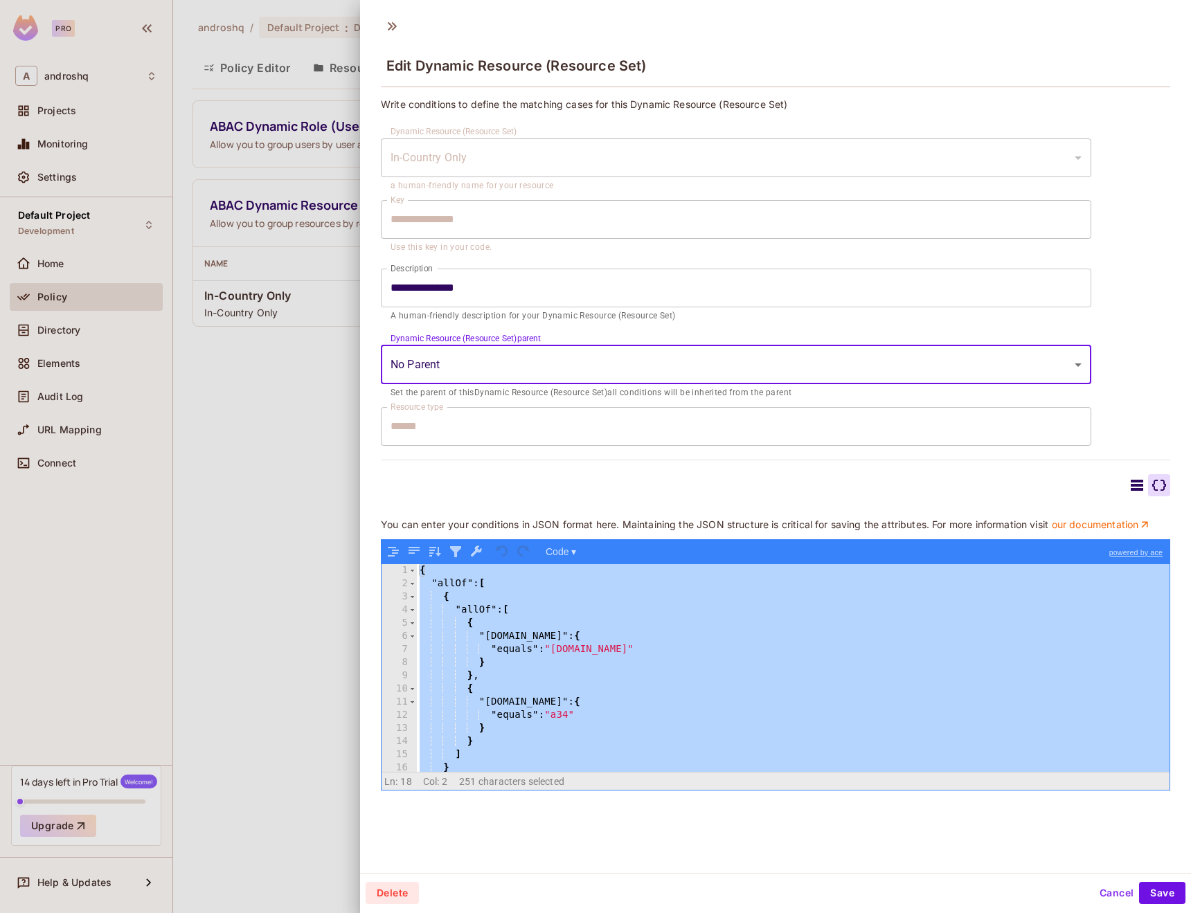
click at [548, 288] on input "**********" at bounding box center [736, 288] width 710 height 39
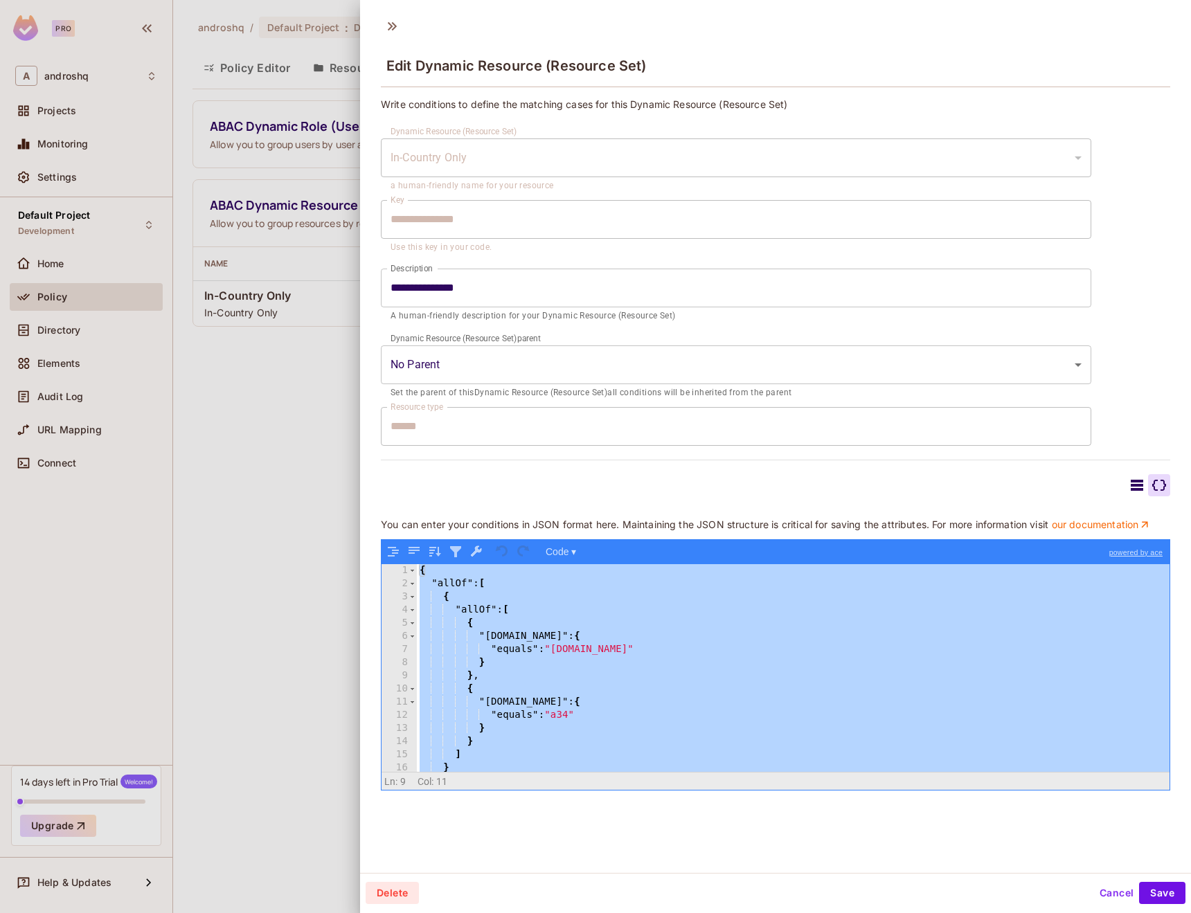
click at [680, 671] on div "{ "allOf" : [ { "allOf" : [ { "resource.country" : { "equals" : "user.country" …" at bounding box center [793, 681] width 752 height 234
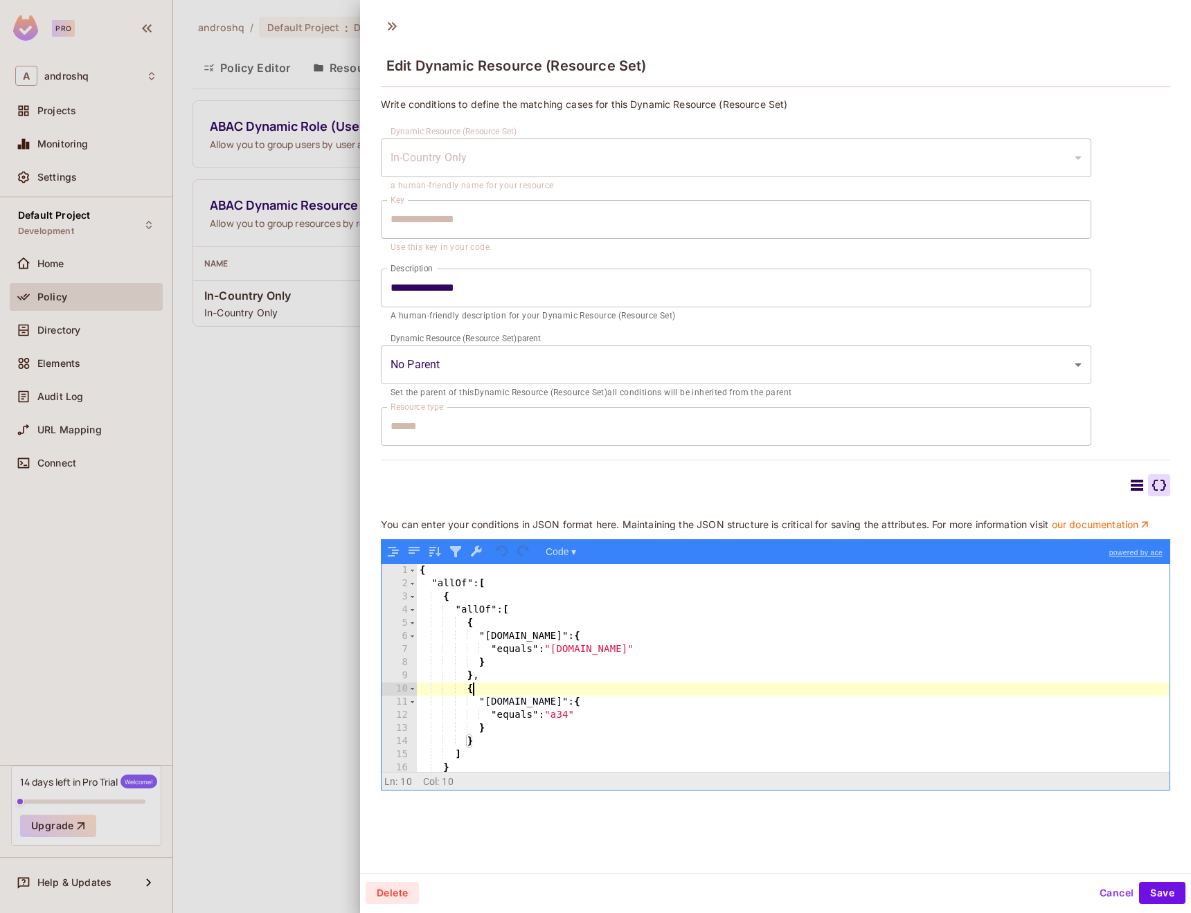
click at [680, 691] on div "{ "allOf" : [ { "allOf" : [ { "resource.country" : { "equals" : "user.country" …" at bounding box center [793, 681] width 752 height 234
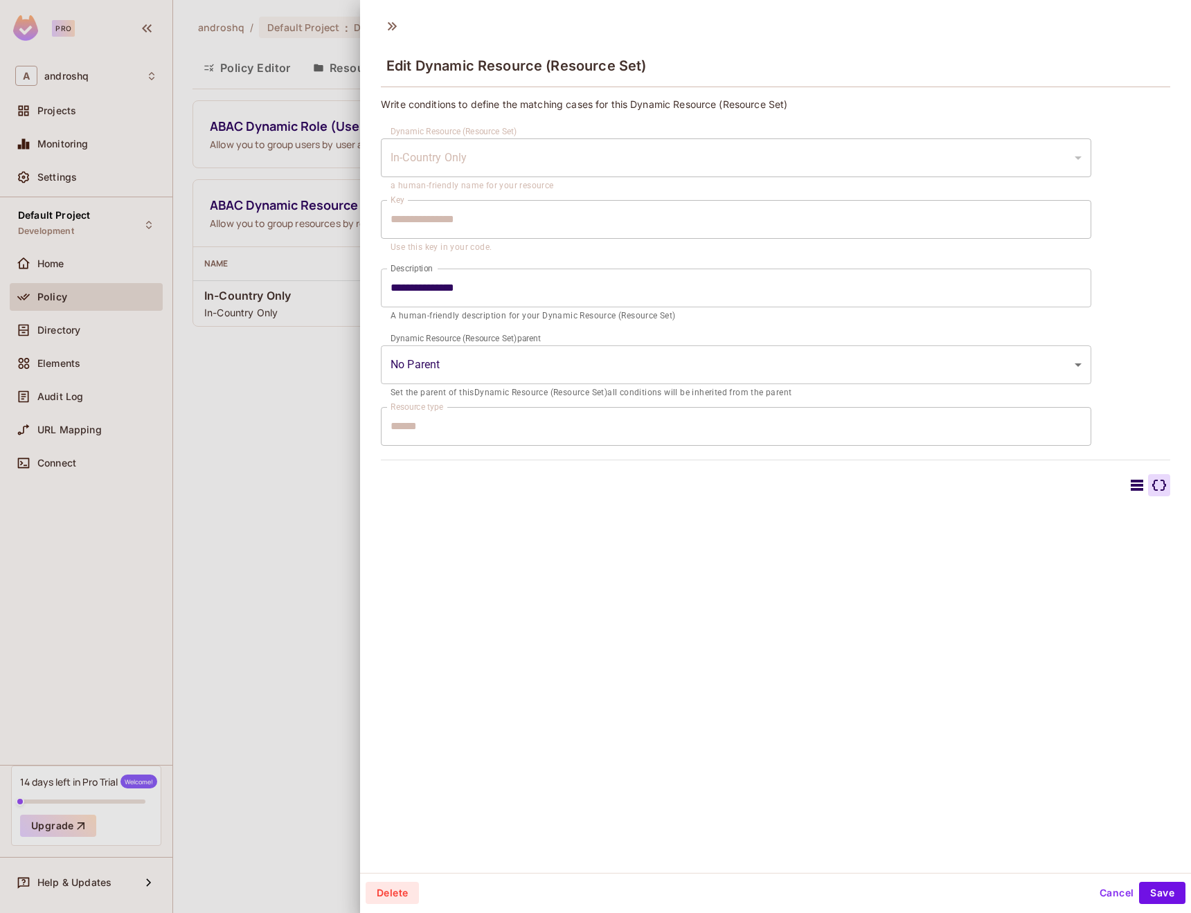
click at [673, 613] on div "**********" at bounding box center [775, 441] width 831 height 863
